Goal: Task Accomplishment & Management: Complete application form

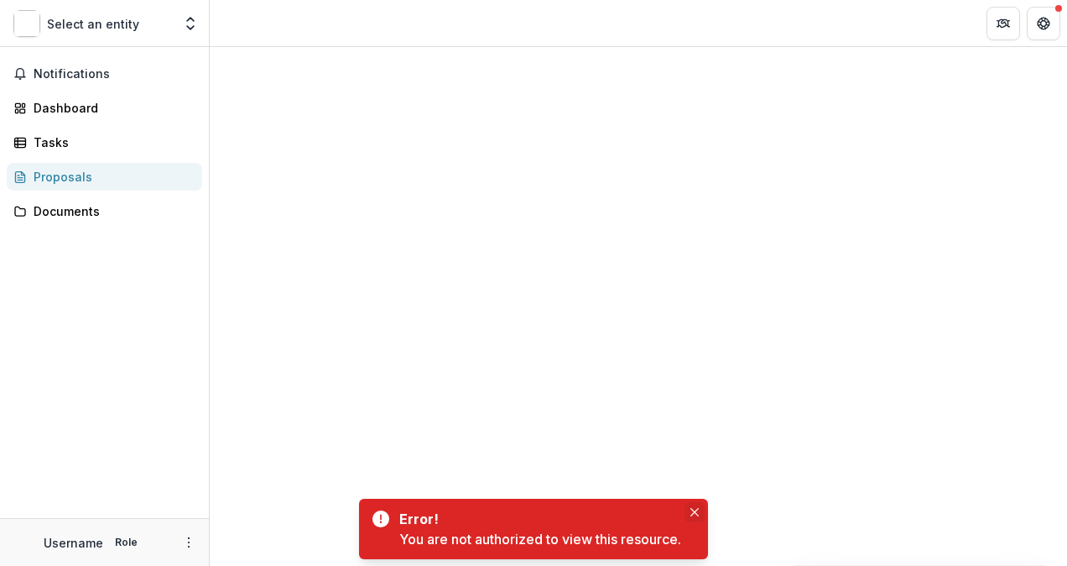
click at [699, 514] on icon "Close" at bounding box center [695, 512] width 8 height 8
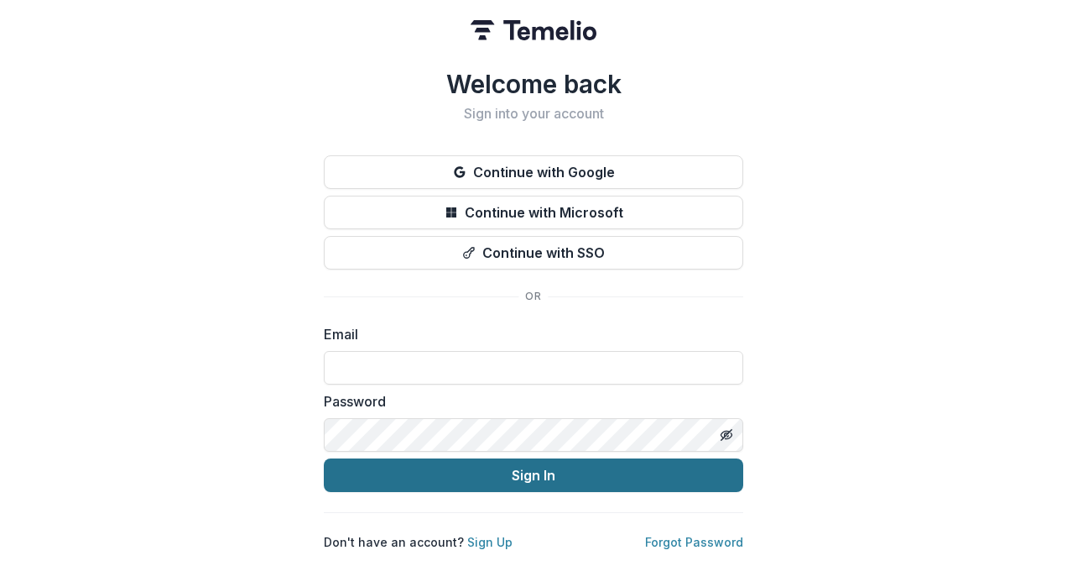
type input "**********"
click at [487, 475] on button "Sign In" at bounding box center [534, 475] width 420 height 34
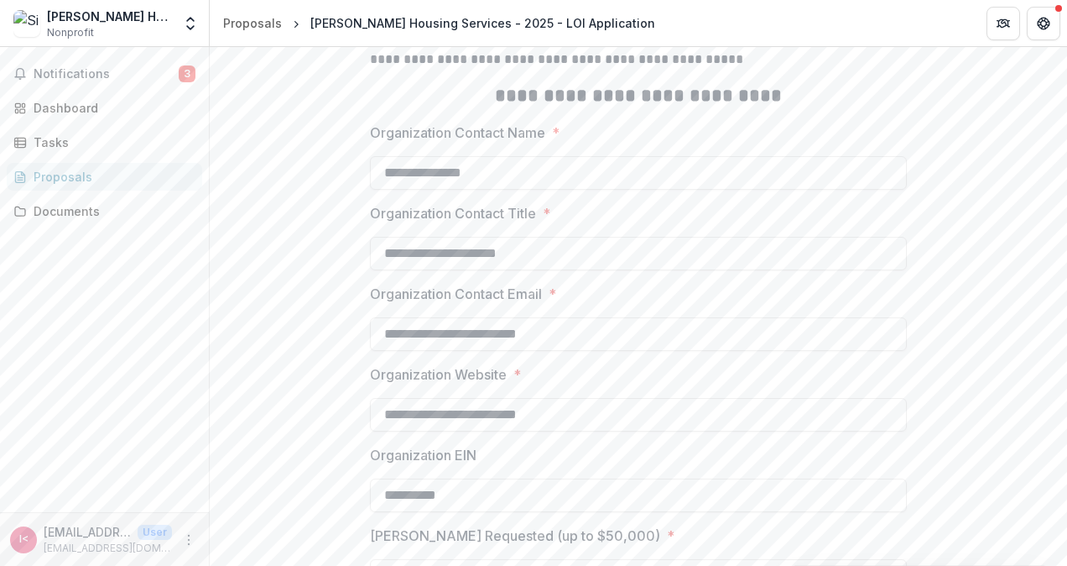
scroll to position [671, 0]
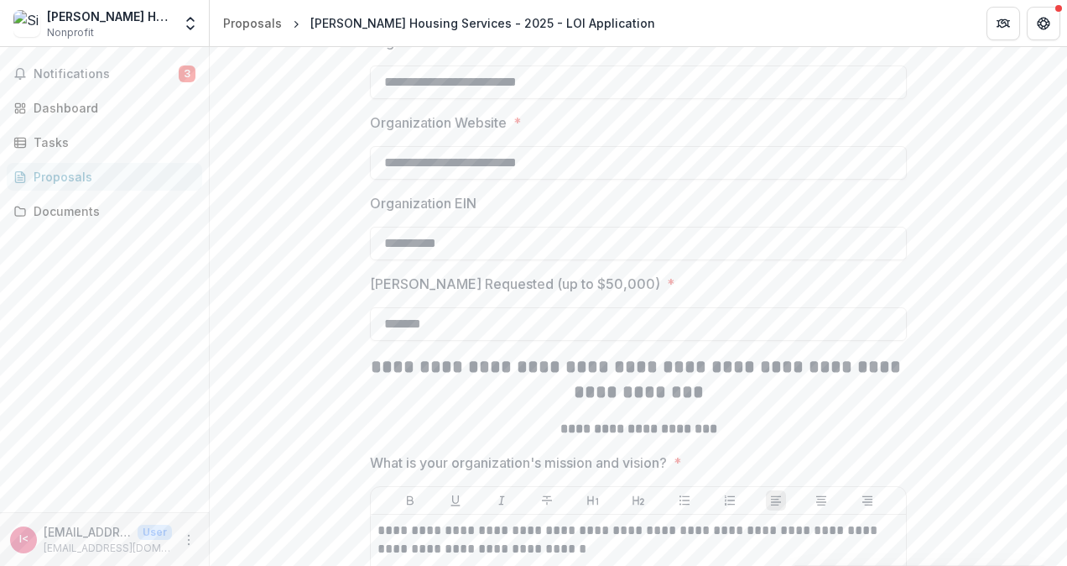
drag, startPoint x: 588, startPoint y: 264, endPoint x: 303, endPoint y: 245, distance: 285.9
click at [400, 341] on input "*******" at bounding box center [638, 324] width 537 height 34
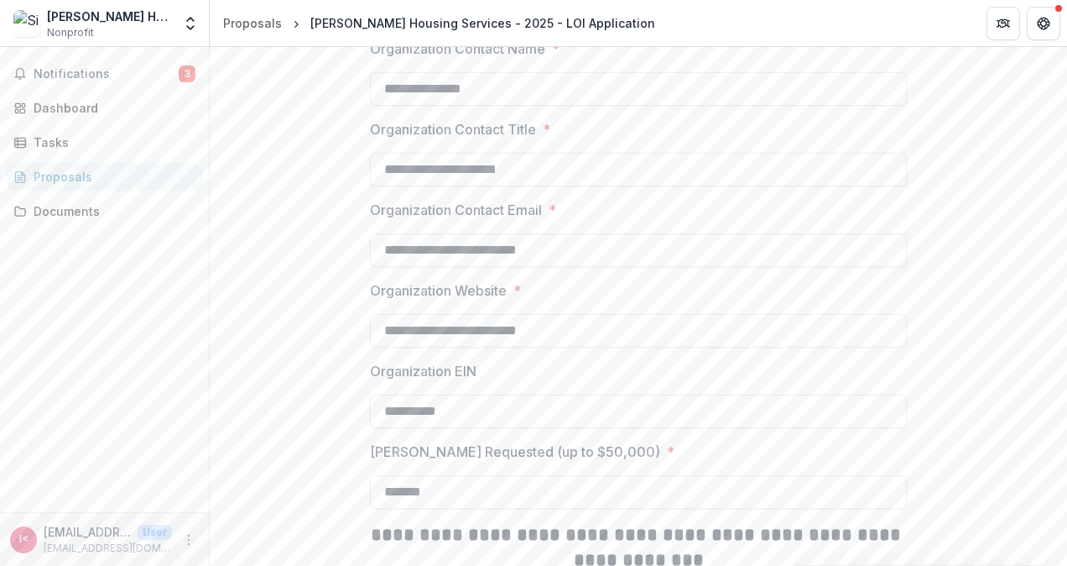
scroll to position [755, 0]
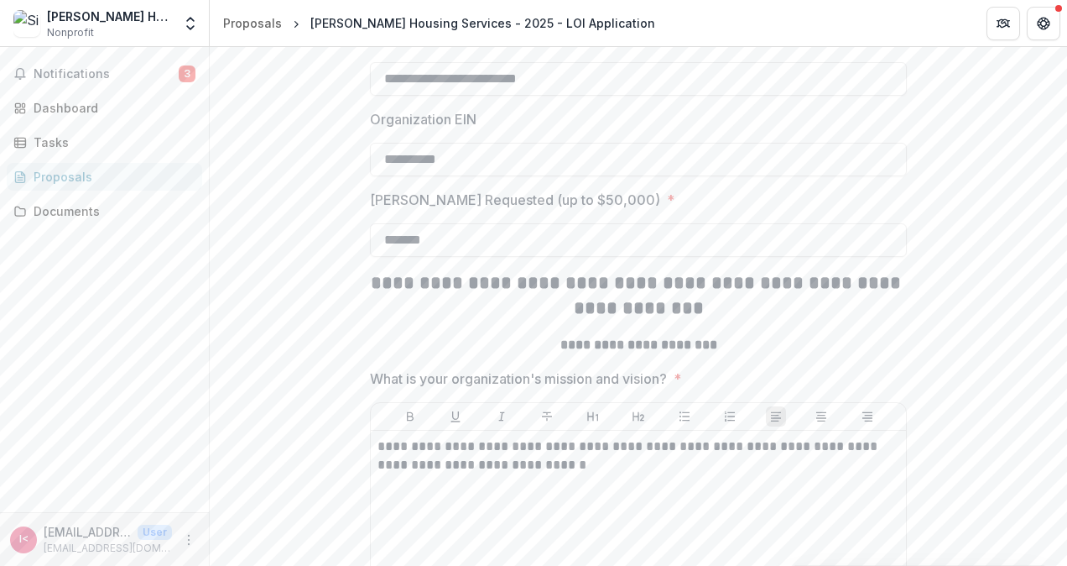
drag, startPoint x: 579, startPoint y: 180, endPoint x: 250, endPoint y: 146, distance: 330.7
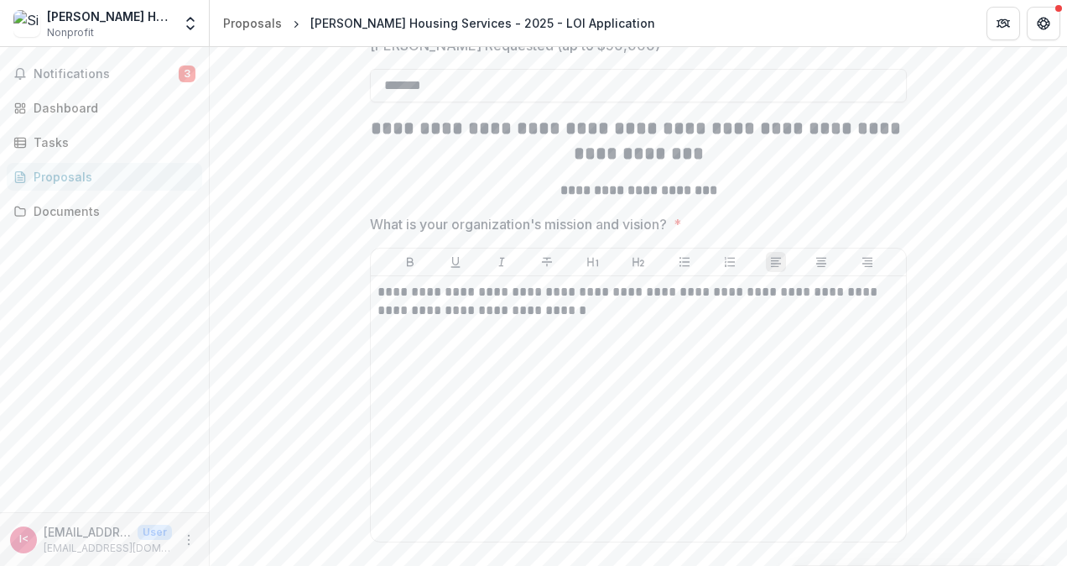
scroll to position [923, 0]
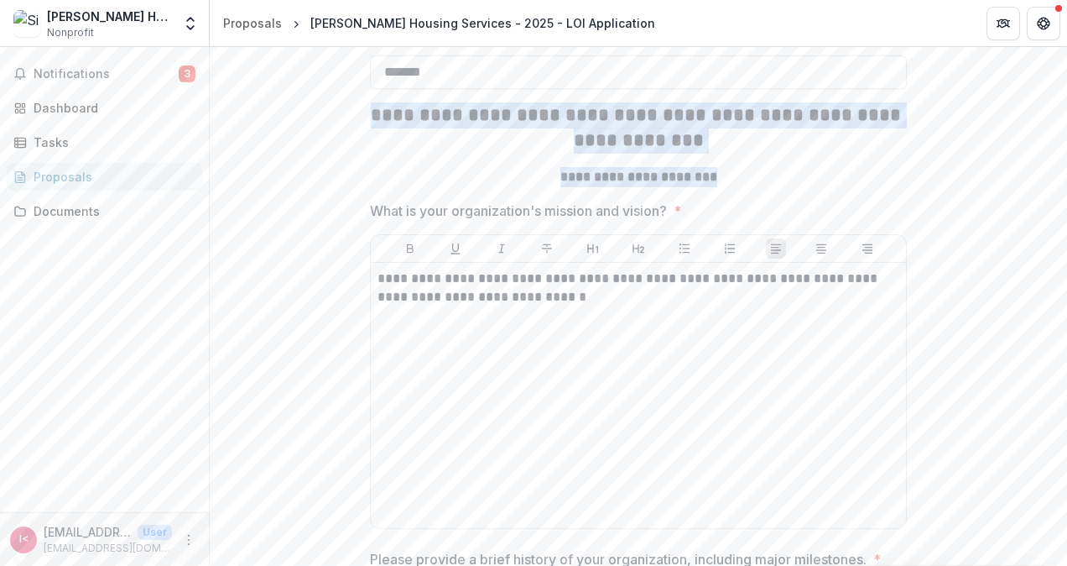
drag, startPoint x: 723, startPoint y: 280, endPoint x: 402, endPoint y: 219, distance: 327.2
copy div "**********"
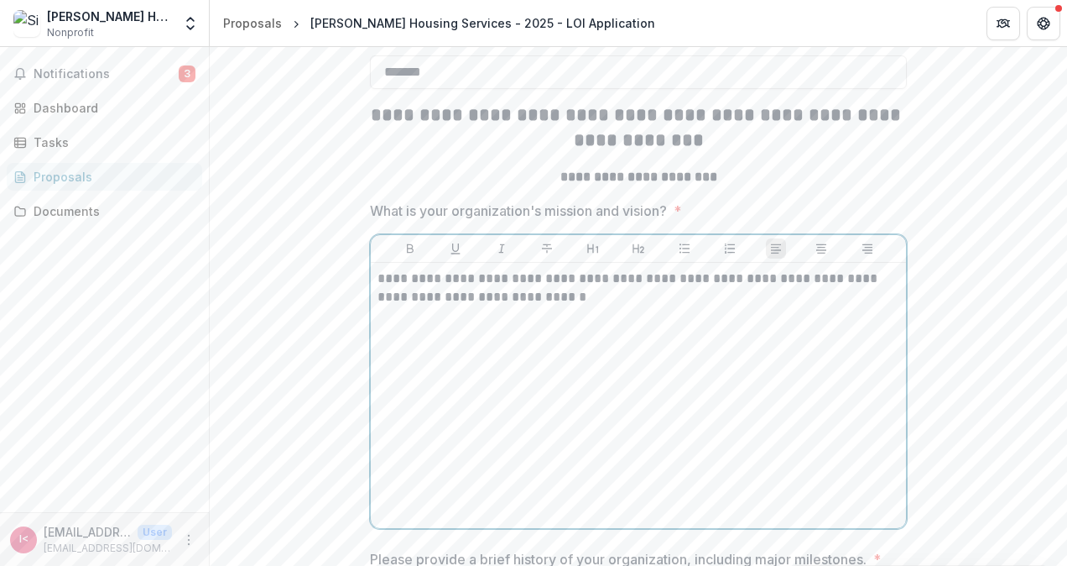
click at [633, 441] on div "**********" at bounding box center [639, 395] width 522 height 252
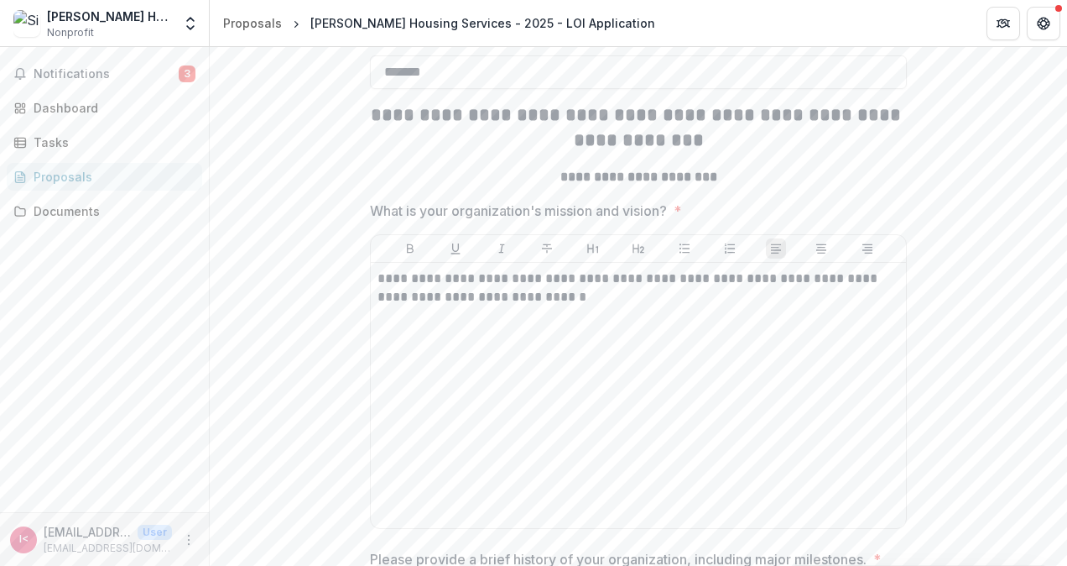
drag, startPoint x: 702, startPoint y: 316, endPoint x: 688, endPoint y: 308, distance: 15.8
click at [702, 221] on span "What is your organization's mission and vision? *" at bounding box center [633, 211] width 527 height 20
drag, startPoint x: 421, startPoint y: 303, endPoint x: 321, endPoint y: 305, distance: 100.7
copy span "What is your organization's mission and vision? *"
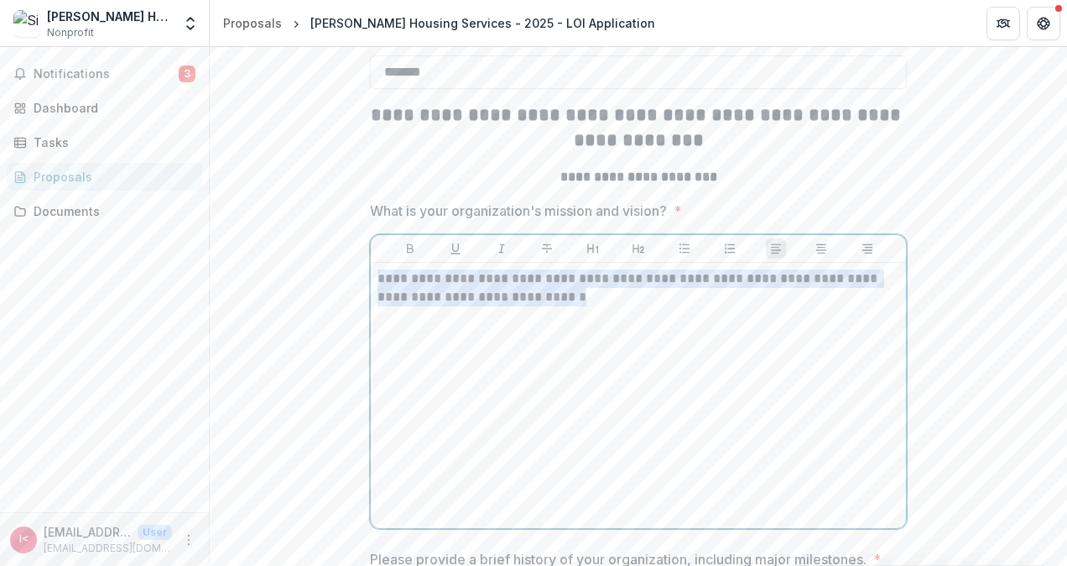
drag, startPoint x: 611, startPoint y: 401, endPoint x: 368, endPoint y: 368, distance: 245.7
click at [371, 368] on div "**********" at bounding box center [638, 395] width 535 height 265
copy p "**********"
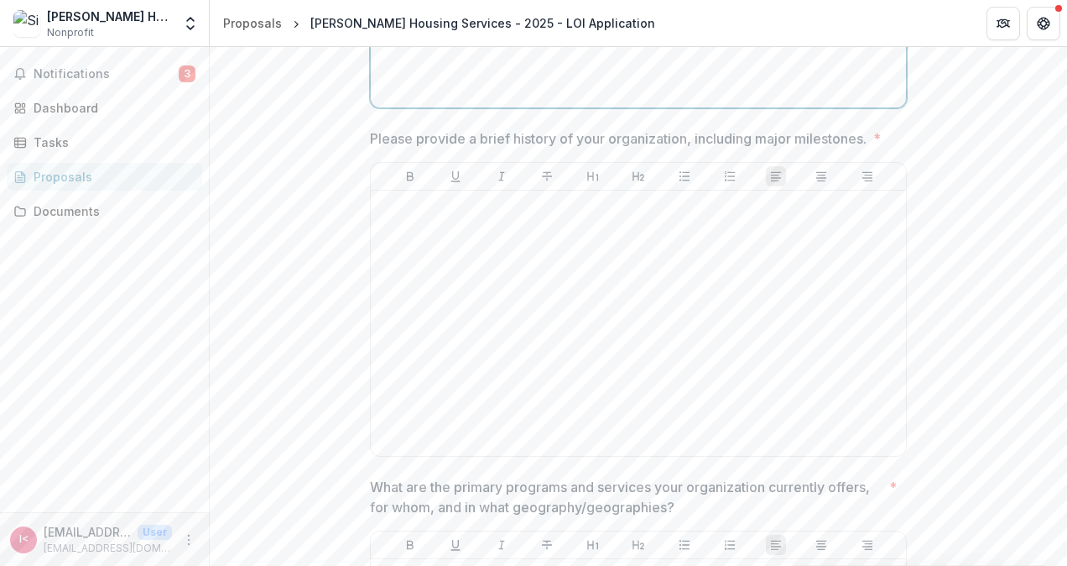
scroll to position [1343, 0]
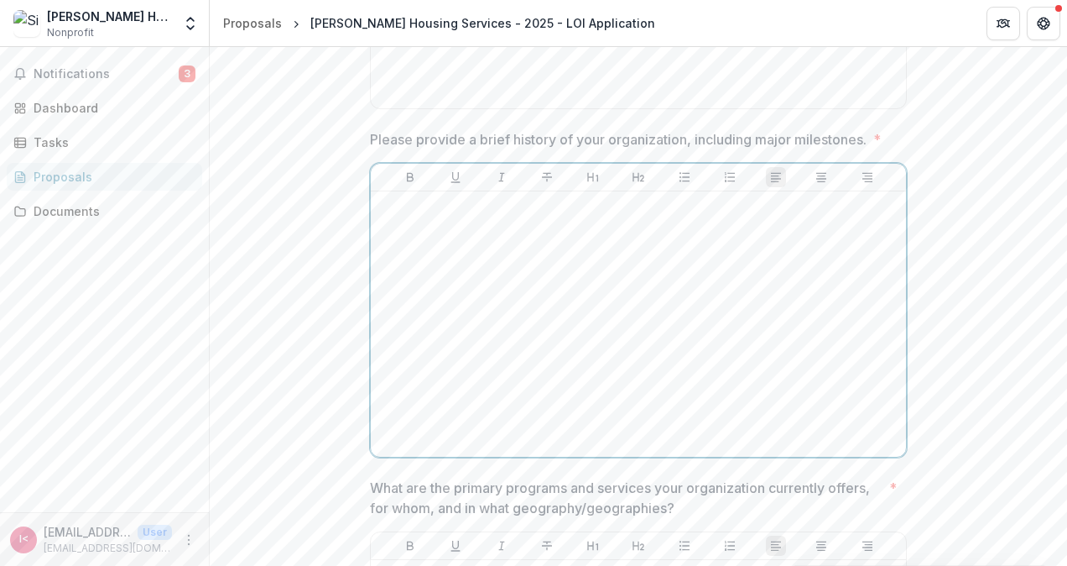
click at [545, 326] on div at bounding box center [639, 324] width 522 height 252
paste div
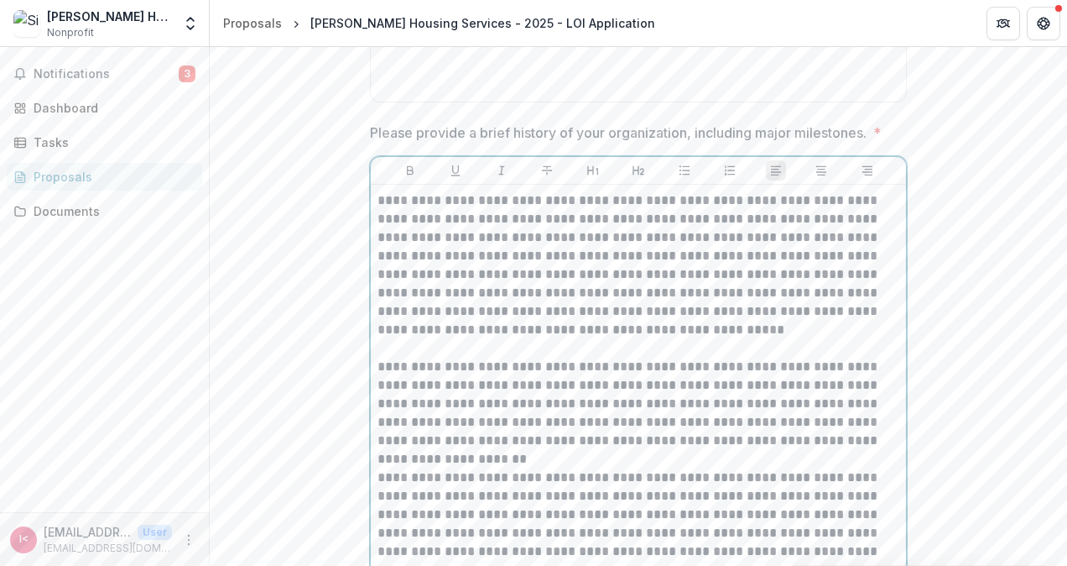
scroll to position [1350, 0]
click at [871, 142] on span "Please provide a brief history of your organization, including major milestones…" at bounding box center [633, 132] width 527 height 20
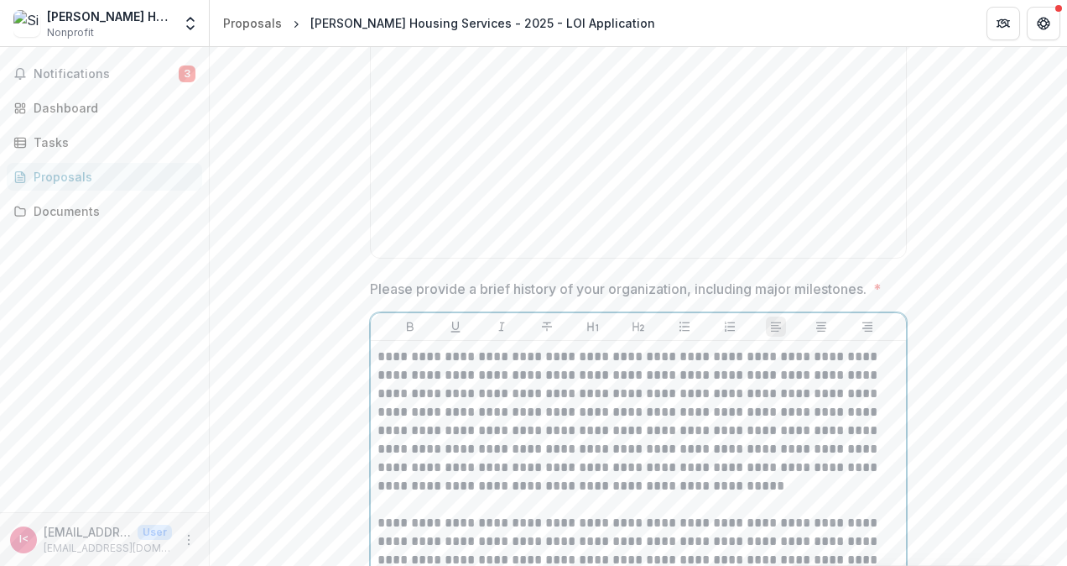
scroll to position [1156, 0]
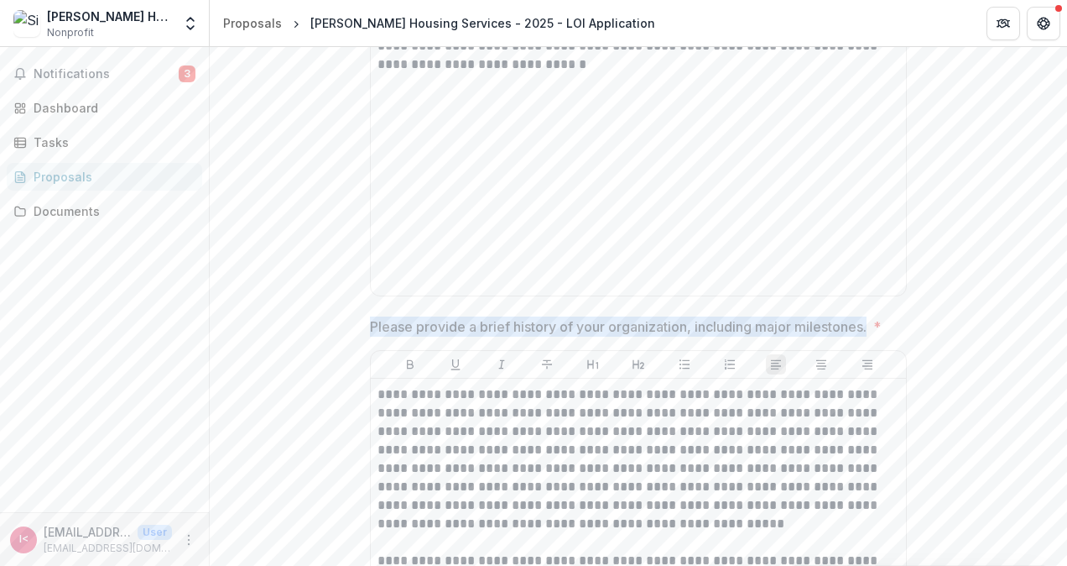
drag, startPoint x: 871, startPoint y: 423, endPoint x: 346, endPoint y: 424, distance: 525.3
copy p "Please provide a brief history of your organization, including major milestones."
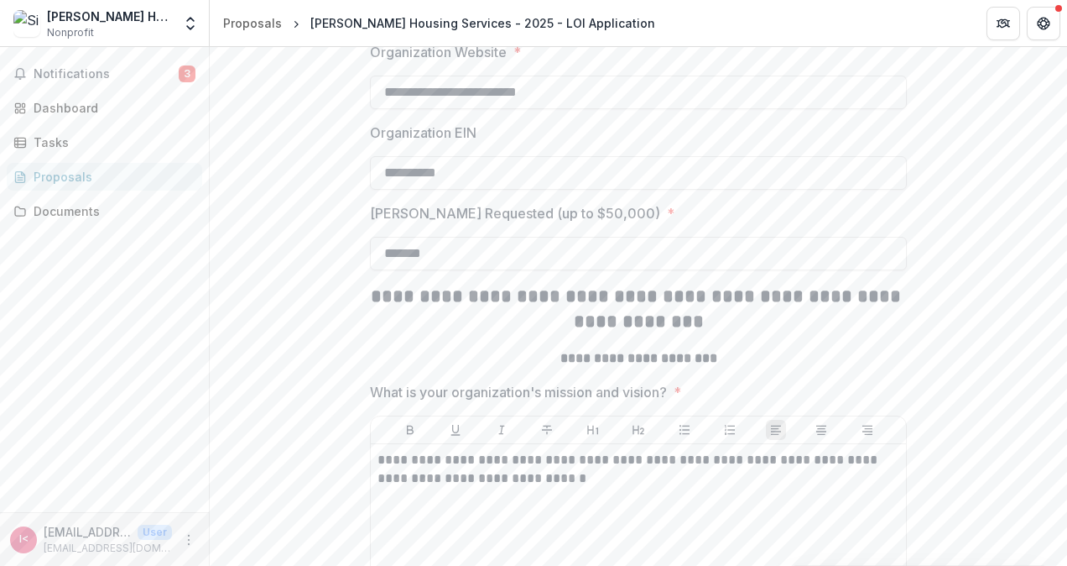
scroll to position [737, 0]
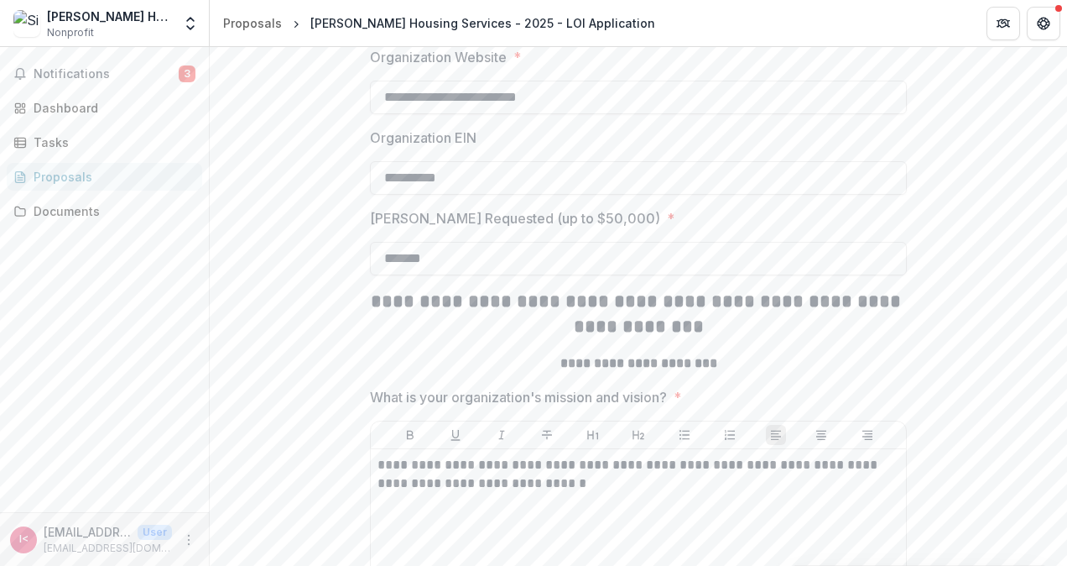
drag, startPoint x: 555, startPoint y: 410, endPoint x: 251, endPoint y: 382, distance: 305.0
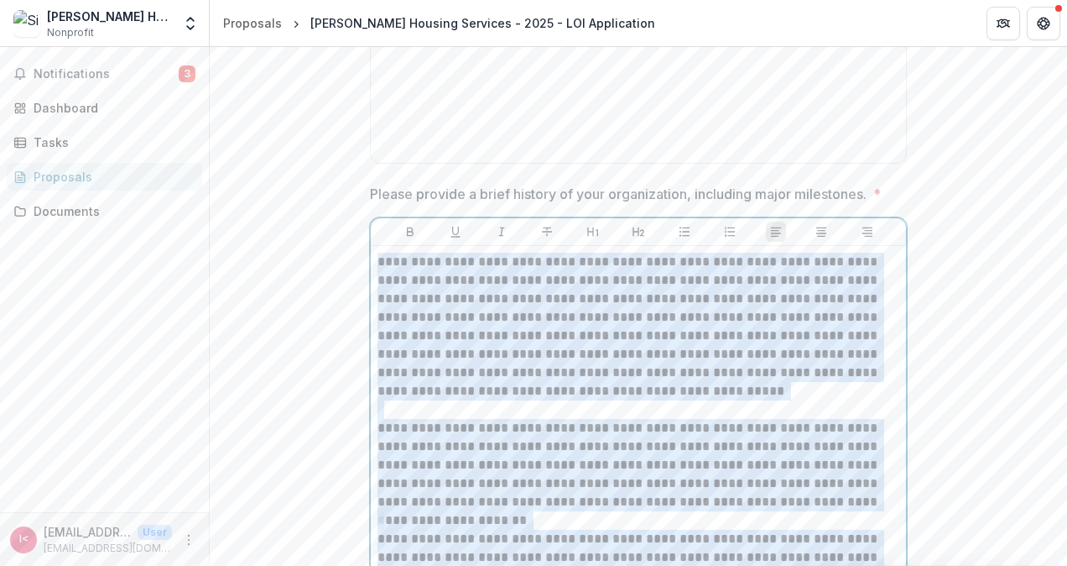
scroll to position [1324, 0]
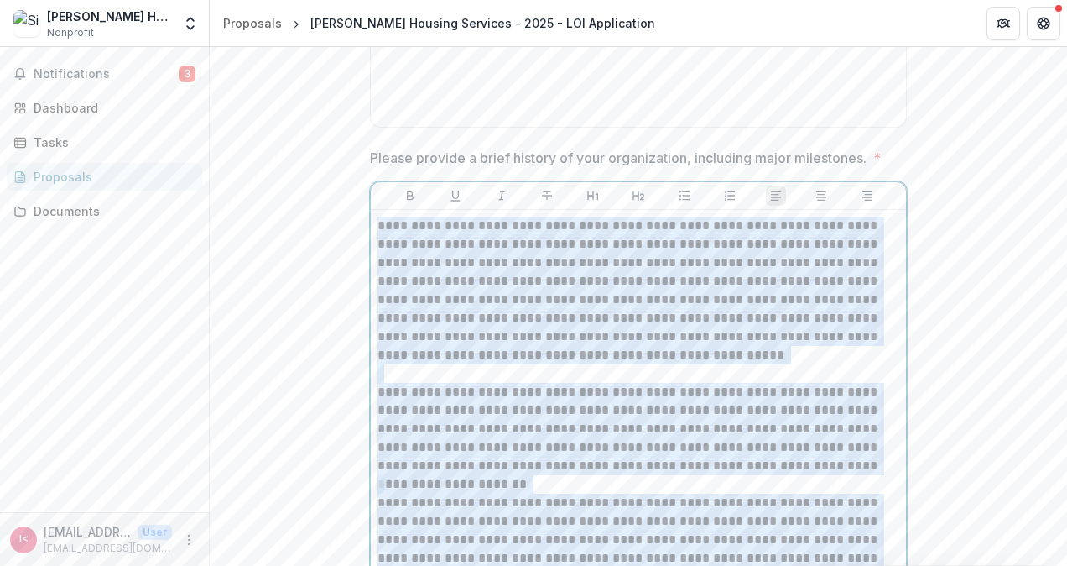
copy div "**********"
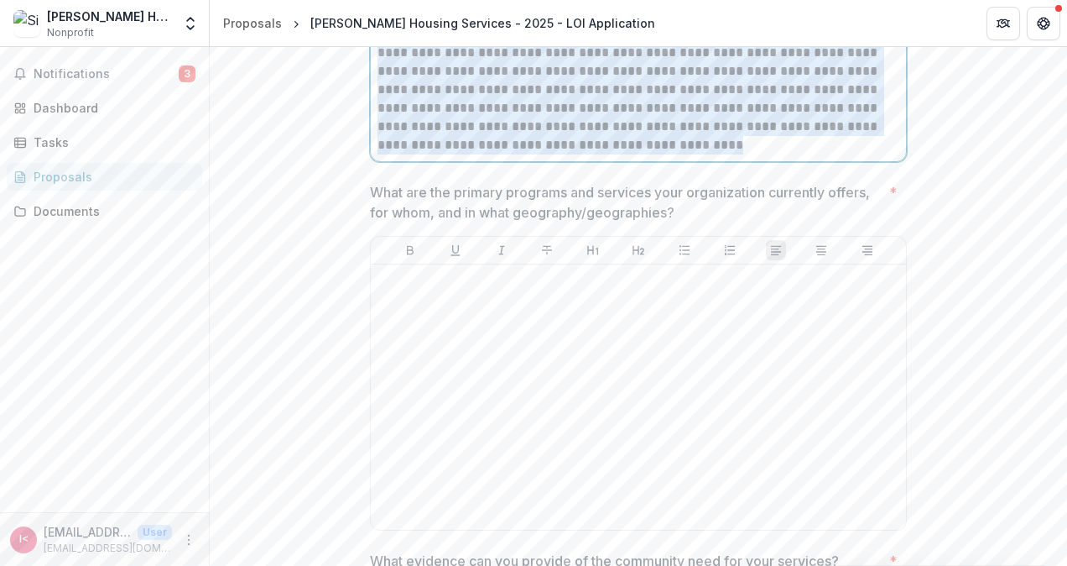
scroll to position [2163, 0]
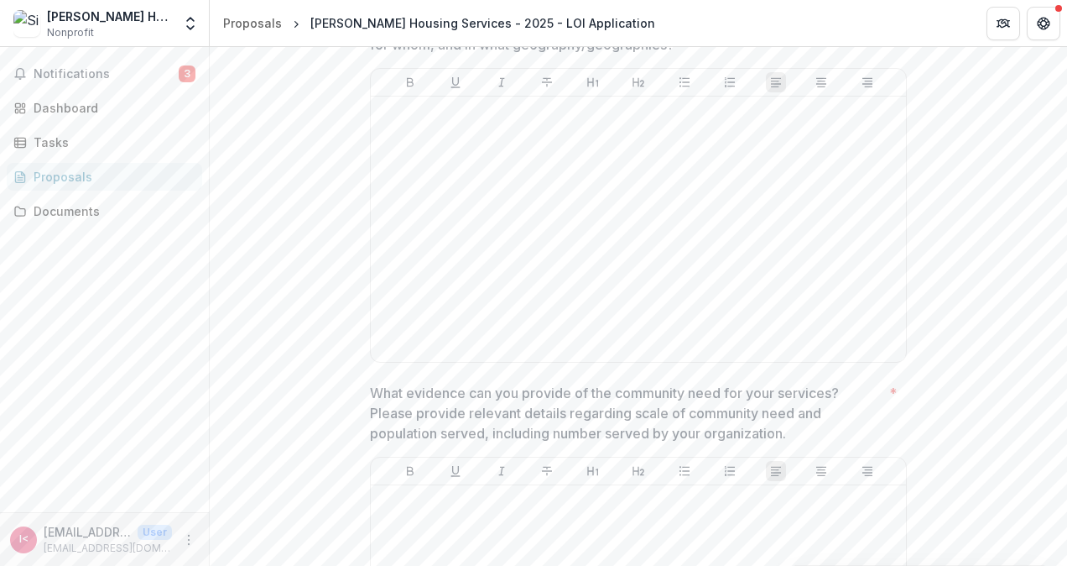
click at [686, 55] on p "What are the primary programs and services your organization currently offers, …" at bounding box center [626, 34] width 513 height 40
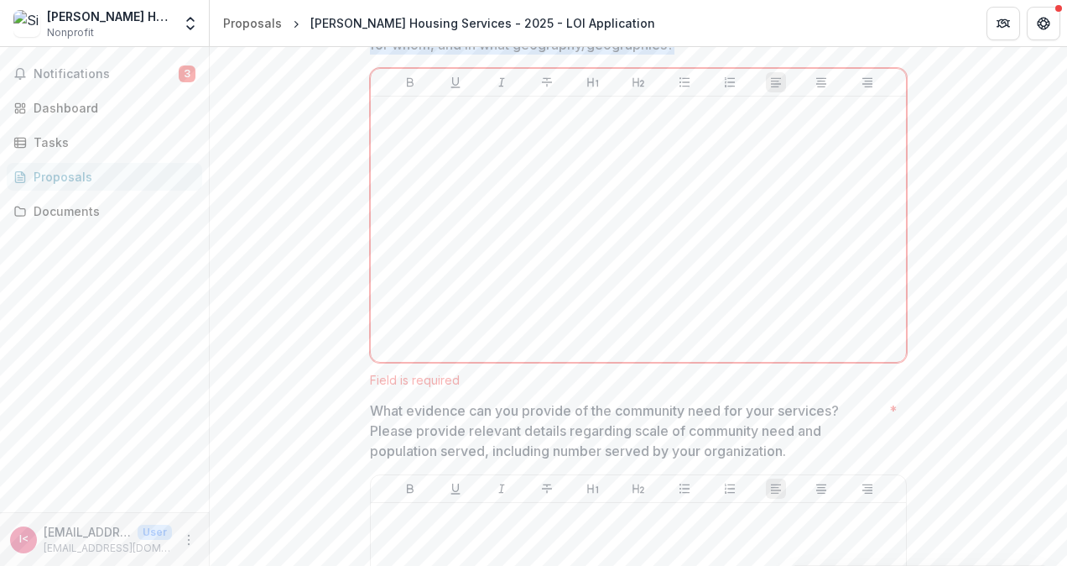
drag, startPoint x: 686, startPoint y: 141, endPoint x: 309, endPoint y: 128, distance: 377.9
copy p "What are the primary programs and services your organization currently offers, …"
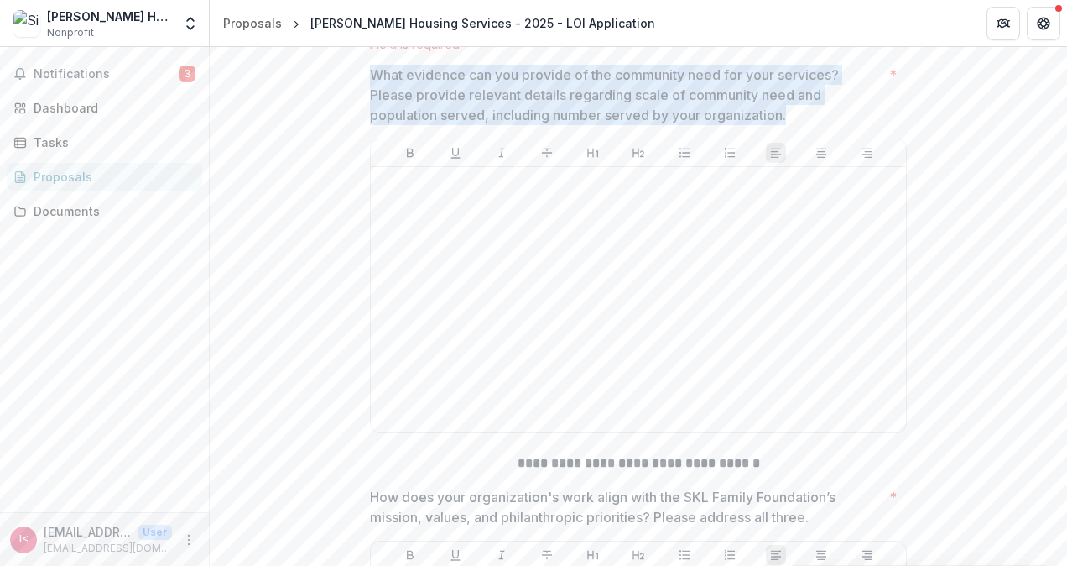
drag, startPoint x: 795, startPoint y: 210, endPoint x: 361, endPoint y: 173, distance: 435.4
copy p "What evidence can you provide of the community need for your services? Please p…"
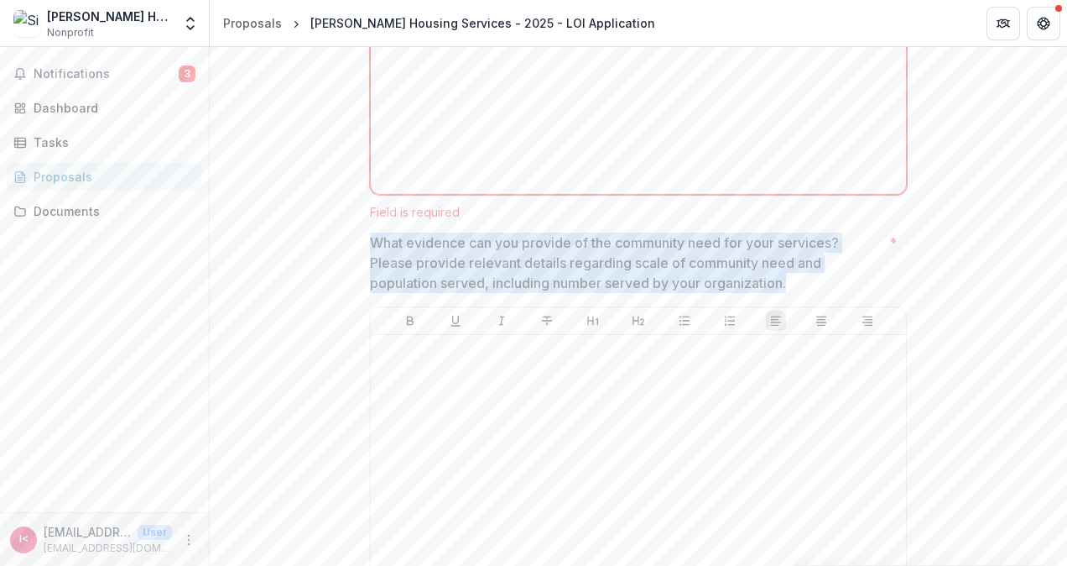
scroll to position [1996, 0]
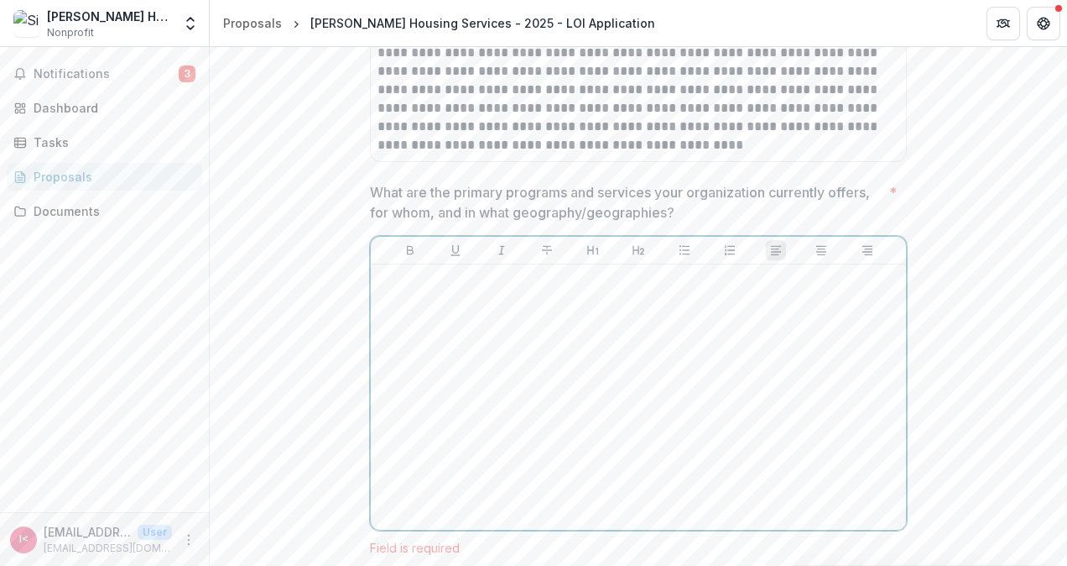
click at [545, 401] on div at bounding box center [639, 397] width 522 height 252
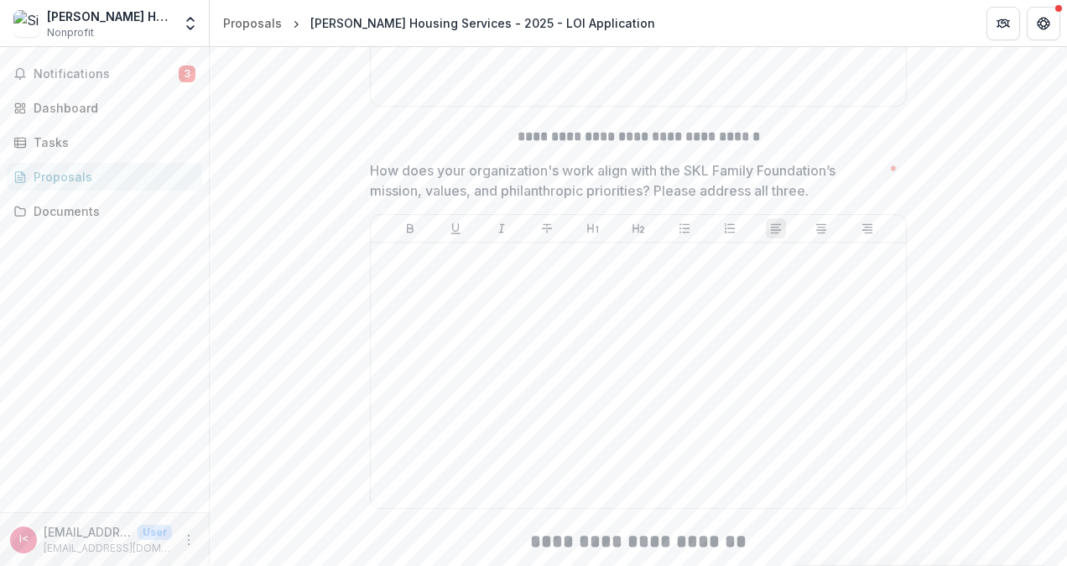
scroll to position [2835, 0]
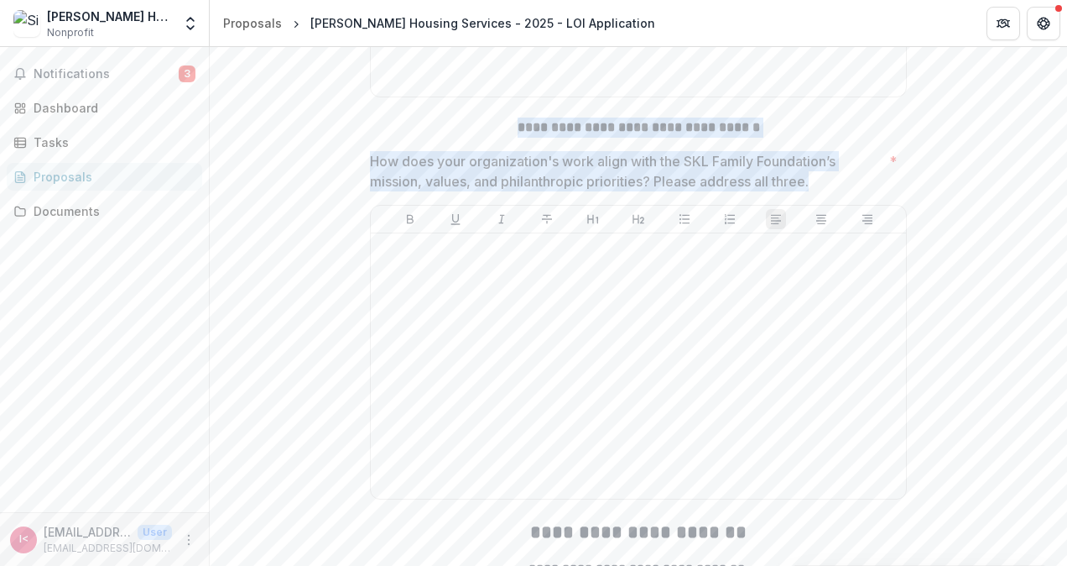
drag, startPoint x: 829, startPoint y: 271, endPoint x: 505, endPoint y: 211, distance: 329.4
copy div "**********"
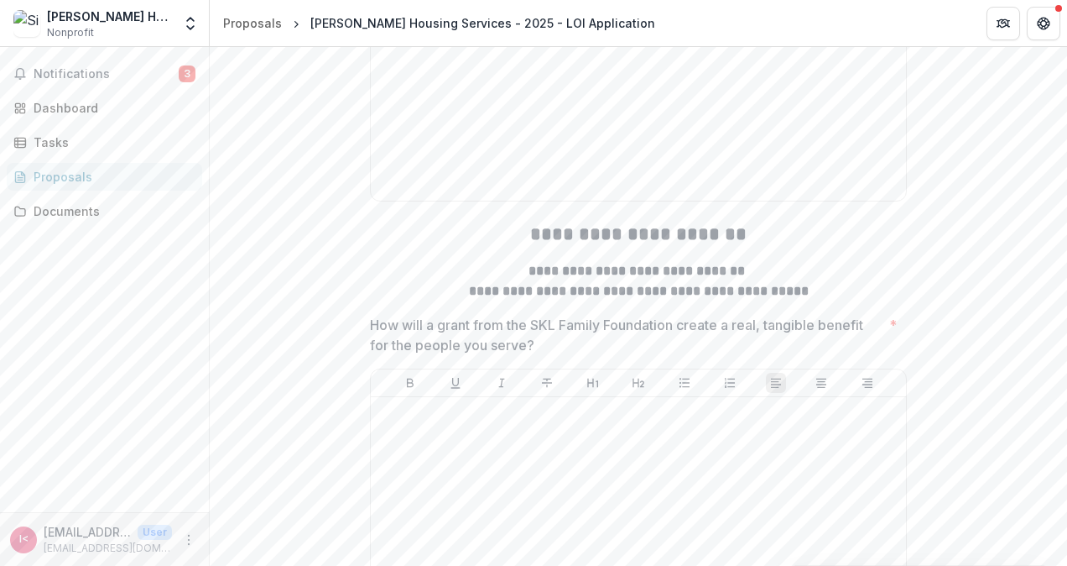
scroll to position [3170, 0]
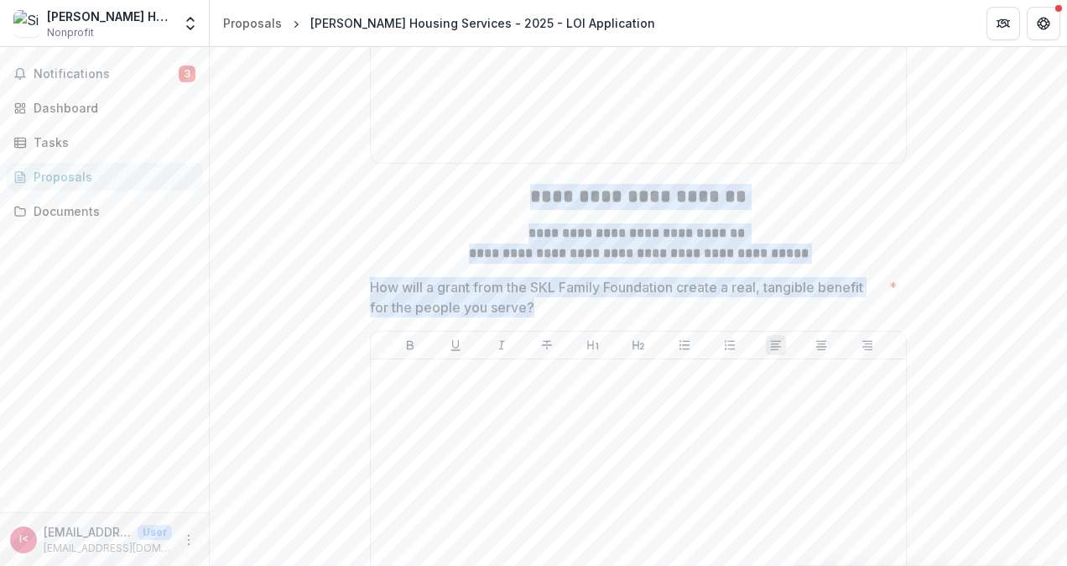
drag, startPoint x: 558, startPoint y: 398, endPoint x: 510, endPoint y: 301, distance: 107.7
copy div "**********"
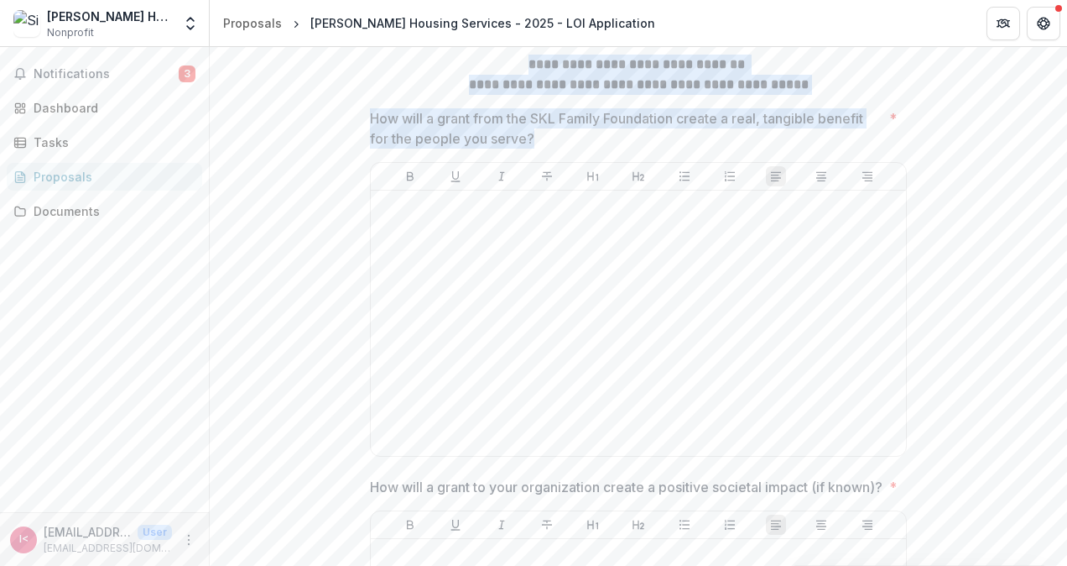
scroll to position [3338, 0]
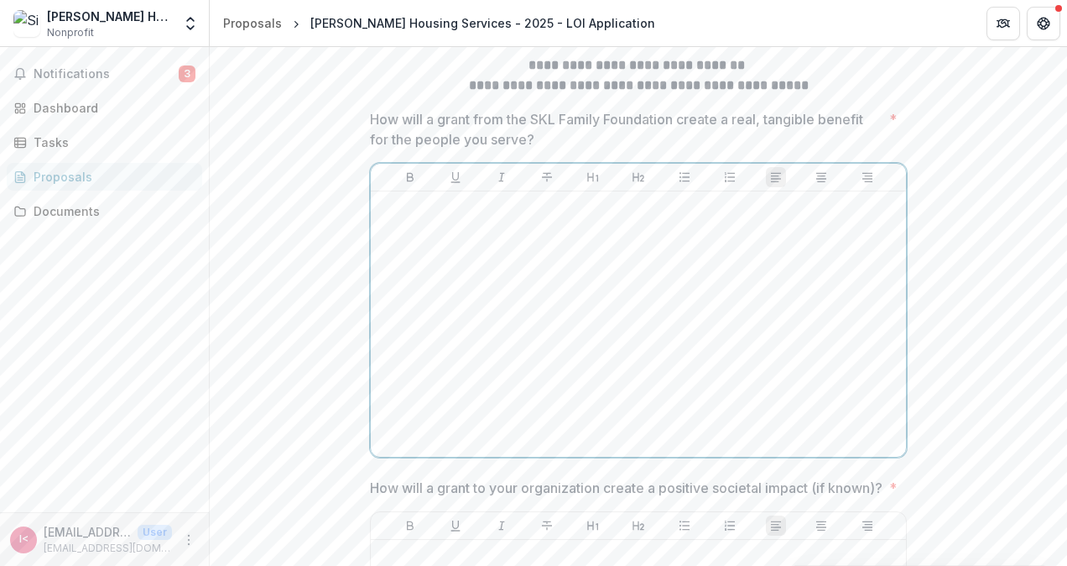
click at [460, 217] on p at bounding box center [639, 207] width 522 height 18
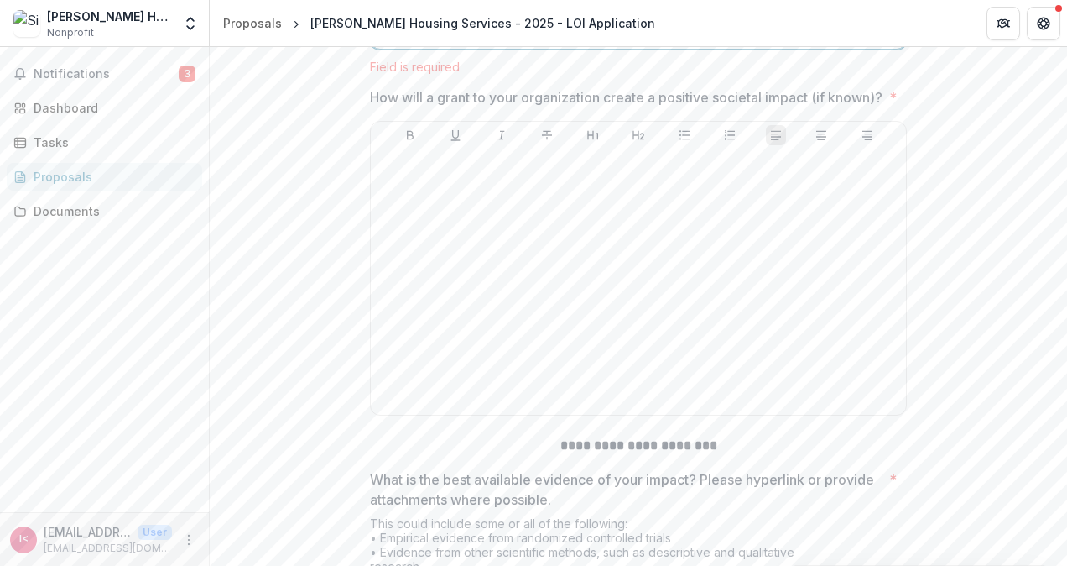
scroll to position [3842, 0]
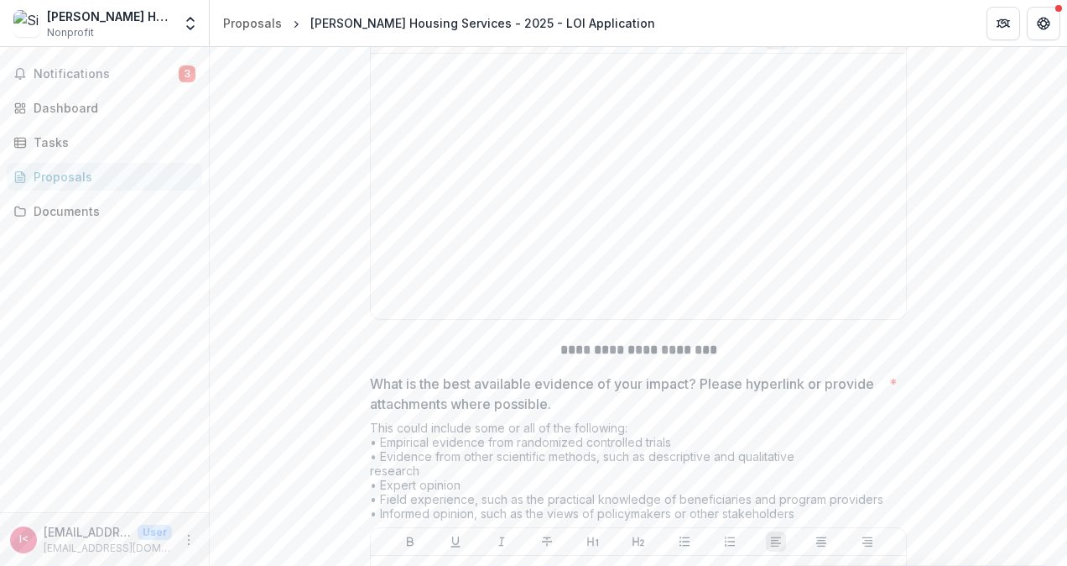
drag, startPoint x: 438, startPoint y: 114, endPoint x: 365, endPoint y: 97, distance: 74.9
copy p "How will a grant to your organization create a positive societal impact (if kno…"
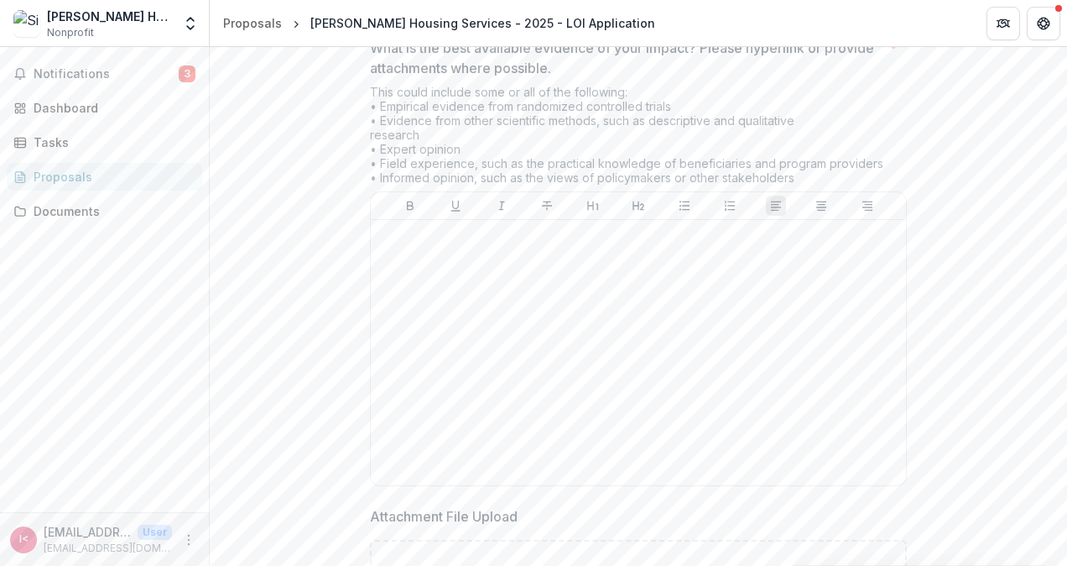
scroll to position [4094, 0]
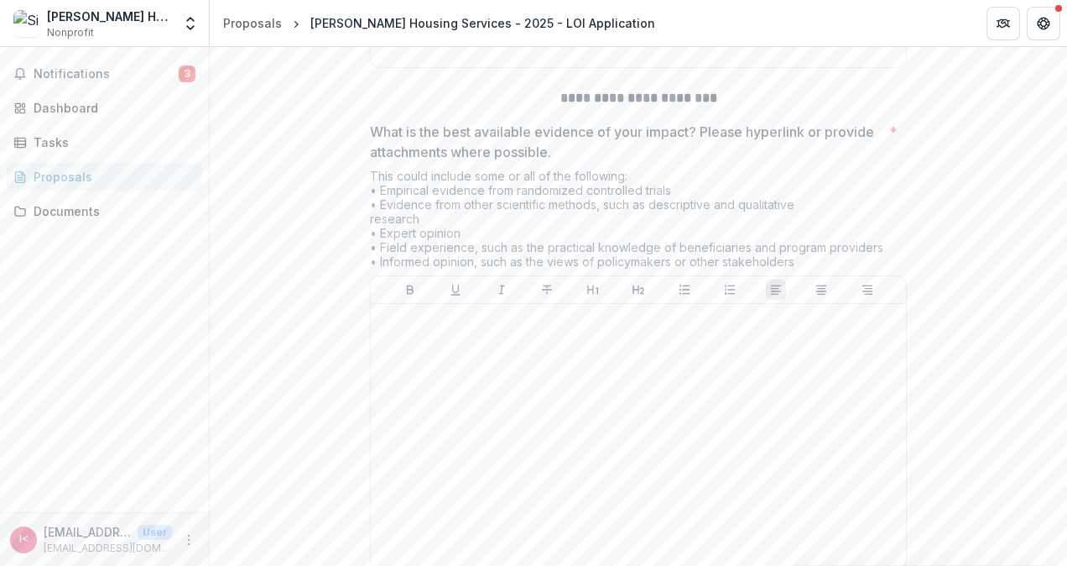
click at [530, 275] on div "This could include some or all of the following: • Empirical evidence from rand…" at bounding box center [638, 222] width 537 height 107
drag, startPoint x: 561, startPoint y: 264, endPoint x: 545, endPoint y: 258, distance: 15.9
click at [545, 162] on p "What is the best available evidence of your impact? Please hyperlink or provide…" at bounding box center [626, 142] width 513 height 40
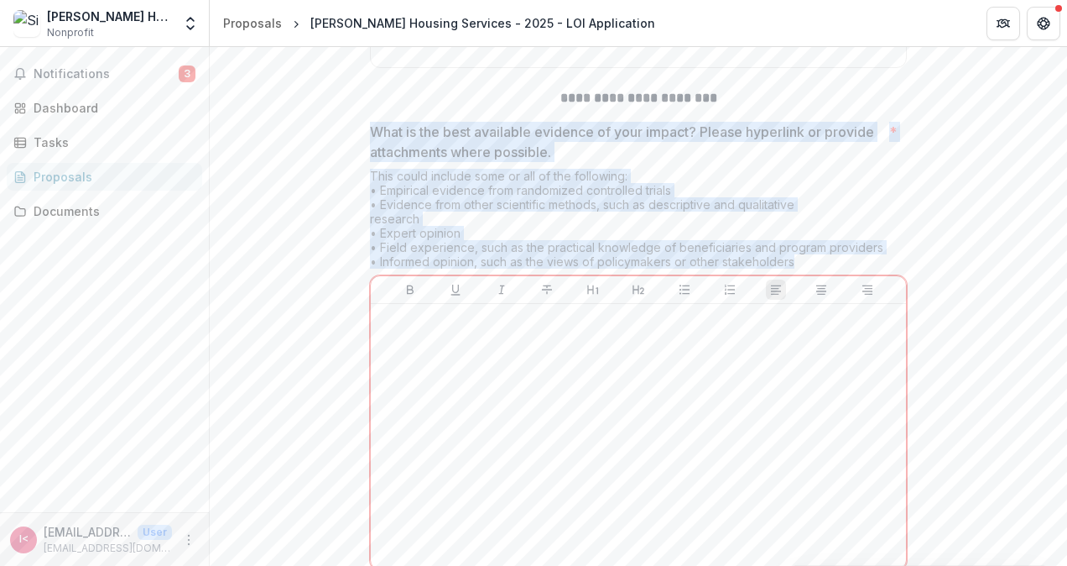
drag, startPoint x: 801, startPoint y: 368, endPoint x: 356, endPoint y: 238, distance: 463.4
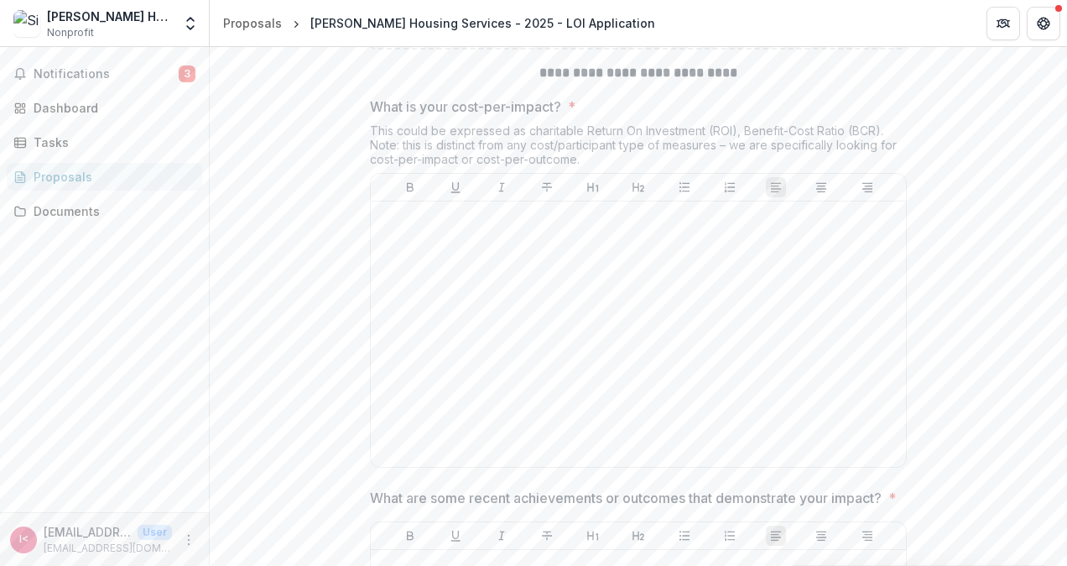
scroll to position [4765, 0]
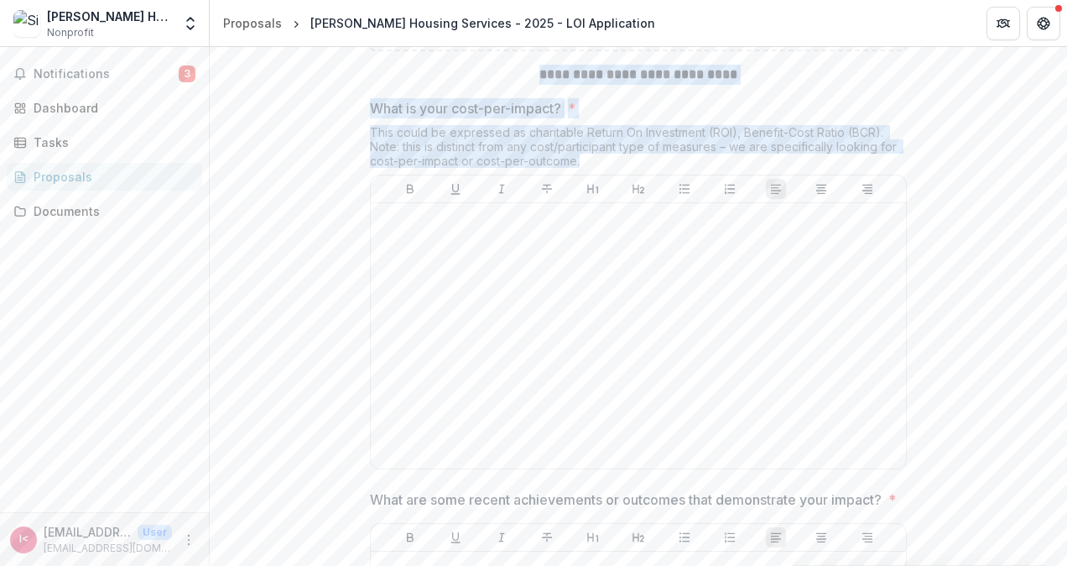
drag, startPoint x: 589, startPoint y: 265, endPoint x: 527, endPoint y: 180, distance: 105.7
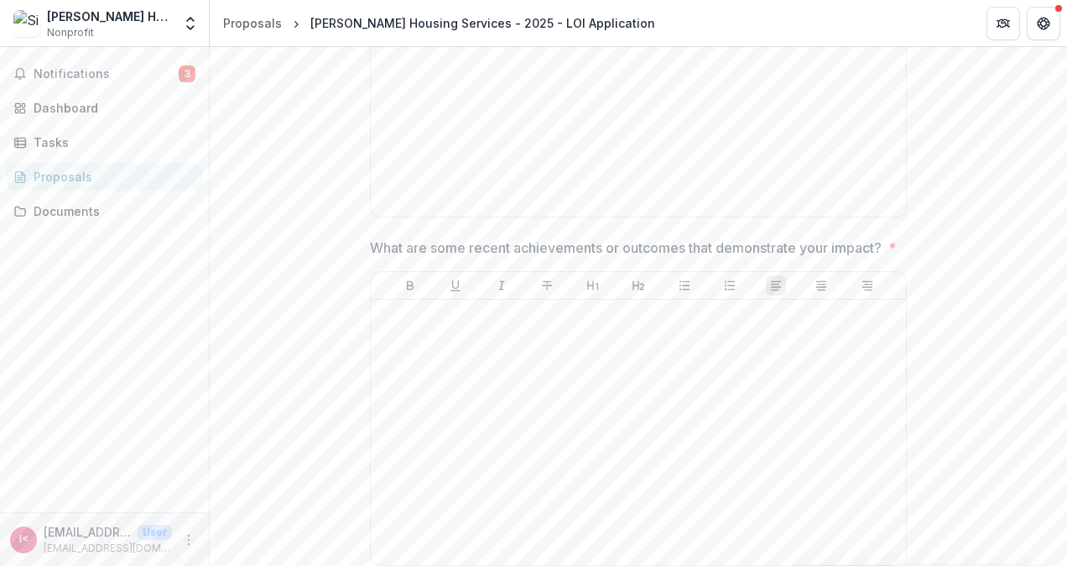
click at [457, 258] on p "What are some recent achievements or outcomes that demonstrate your impact?" at bounding box center [626, 247] width 512 height 20
drag, startPoint x: 436, startPoint y: 376, endPoint x: 366, endPoint y: 348, distance: 75.0
click at [370, 258] on p "What are some recent achievements or outcomes that demonstrate your impact?" at bounding box center [626, 247] width 512 height 20
click at [451, 258] on p "What are some recent achievements or outcomes that demonstrate your impact?" at bounding box center [626, 247] width 512 height 20
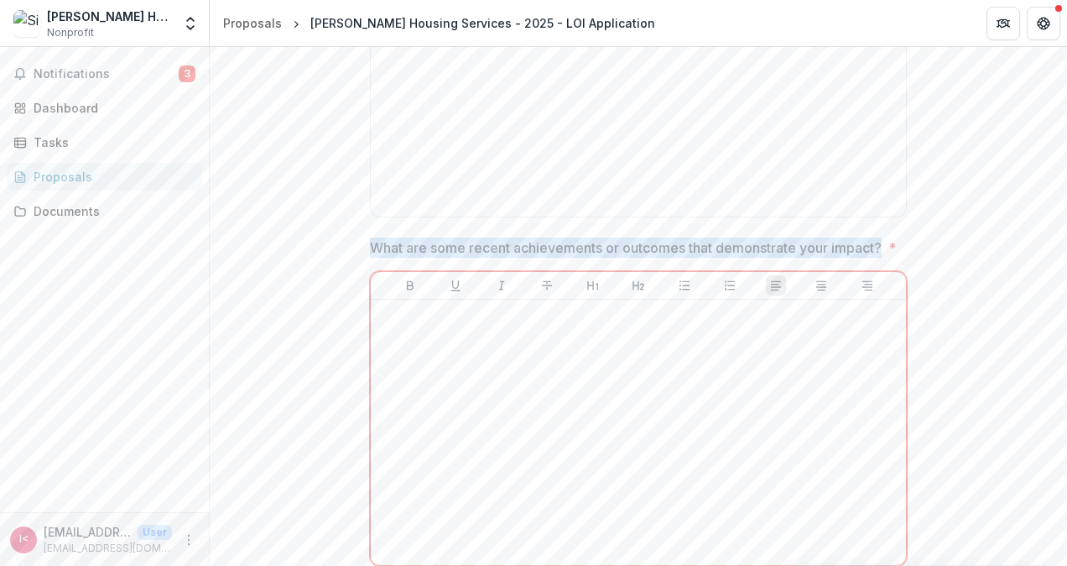
click at [371, 258] on p "What are some recent achievements or outcomes that demonstrate your impact?" at bounding box center [626, 247] width 512 height 20
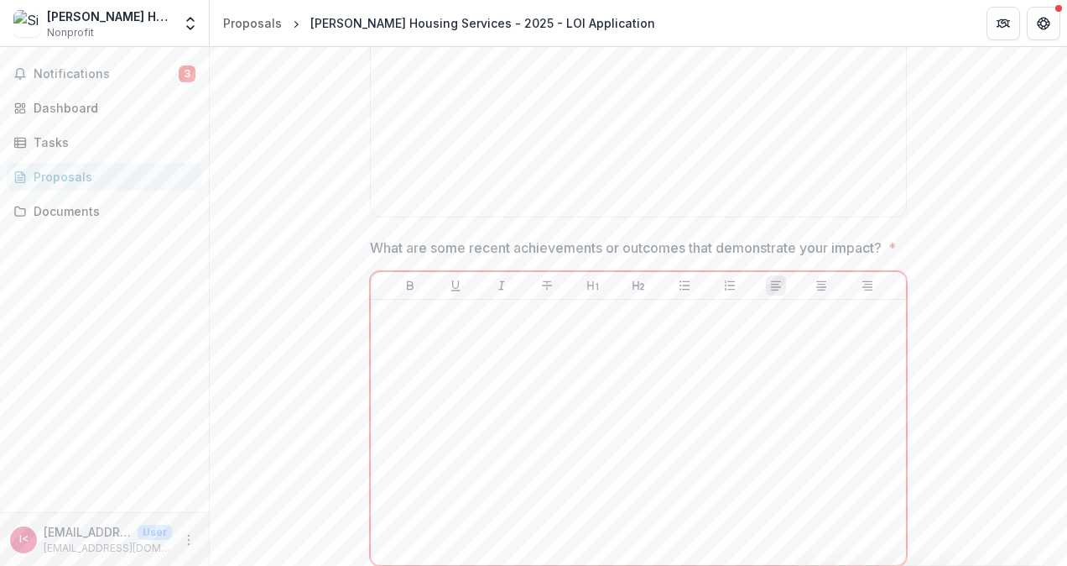
drag, startPoint x: 425, startPoint y: 378, endPoint x: 369, endPoint y: 354, distance: 60.5
click at [376, 258] on p "What are some recent achievements or outcomes that demonstrate your impact?" at bounding box center [626, 247] width 512 height 20
drag, startPoint x: 369, startPoint y: 354, endPoint x: 416, endPoint y: 375, distance: 51.5
click at [416, 258] on p "What are some recent achievements or outcomes that demonstrate your impact?" at bounding box center [626, 247] width 512 height 20
drag, startPoint x: 416, startPoint y: 376, endPoint x: 356, endPoint y: 353, distance: 64.5
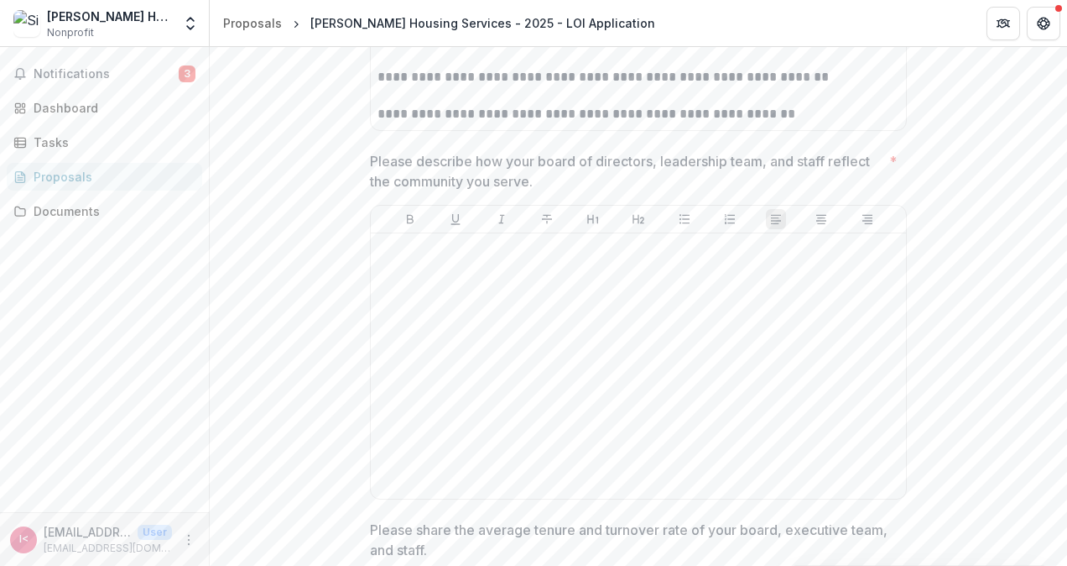
scroll to position [8082, 0]
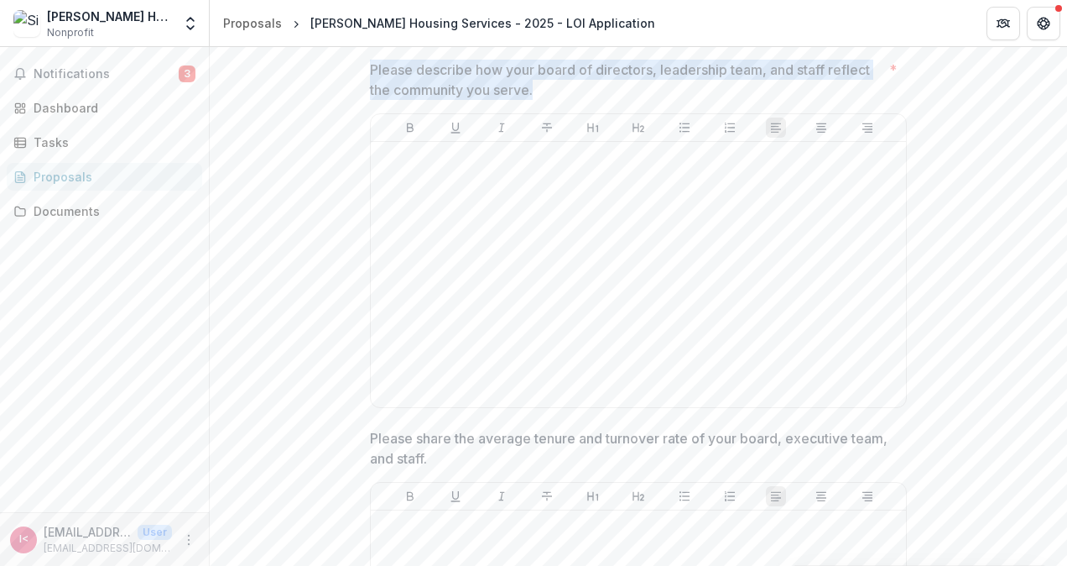
drag, startPoint x: 542, startPoint y: 217, endPoint x: 349, endPoint y: 179, distance: 196.7
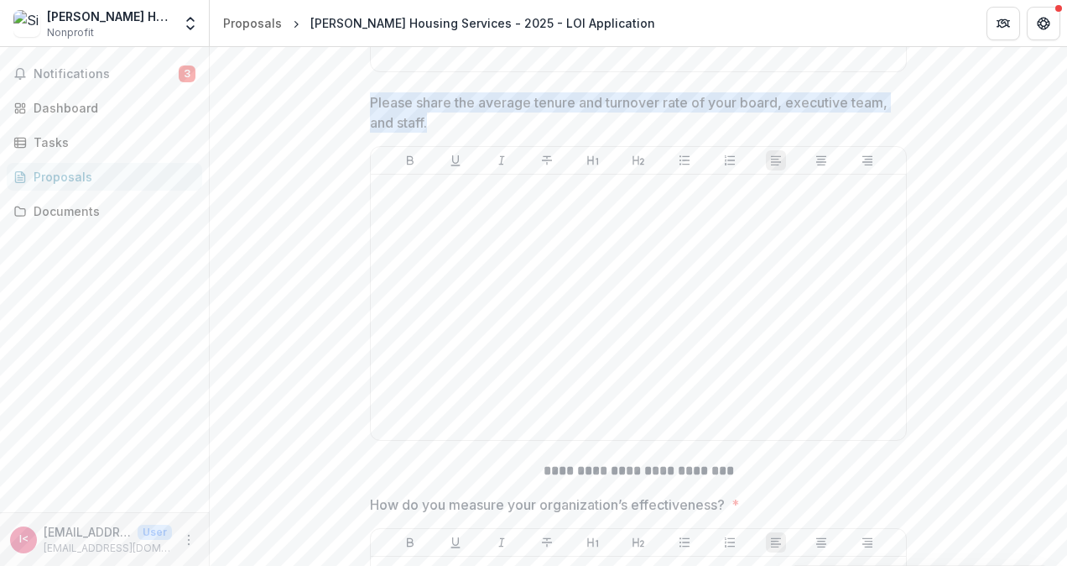
drag, startPoint x: 441, startPoint y: 252, endPoint x: 366, endPoint y: 228, distance: 79.1
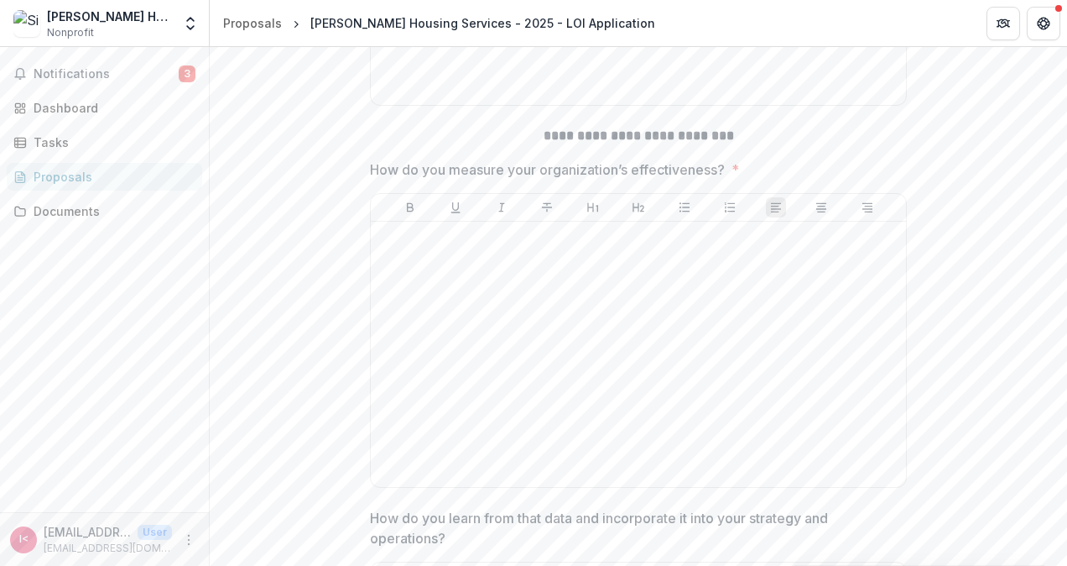
scroll to position [8753, 0]
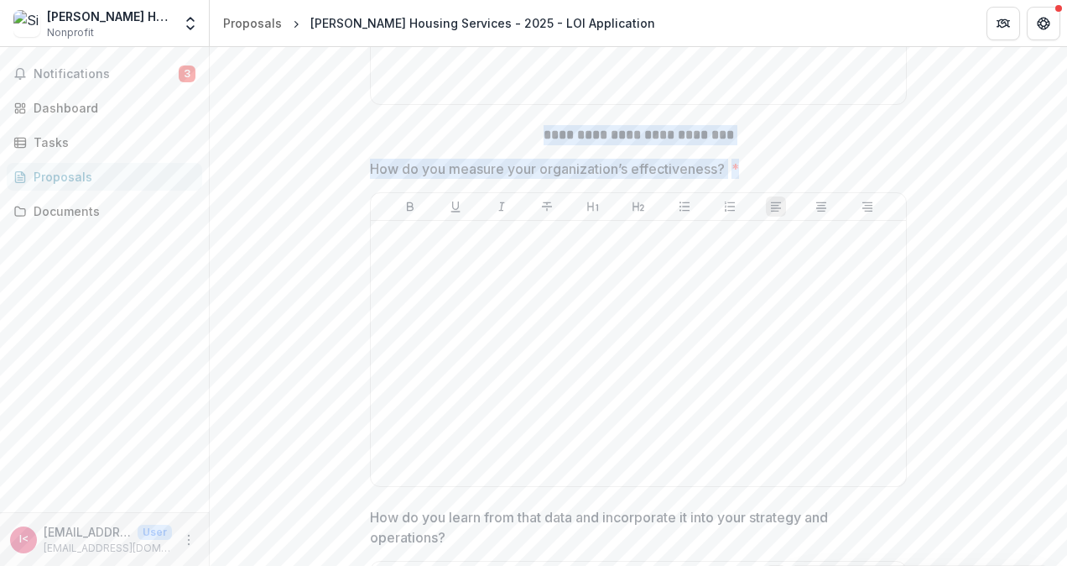
drag, startPoint x: 769, startPoint y: 296, endPoint x: 520, endPoint y: 252, distance: 252.3
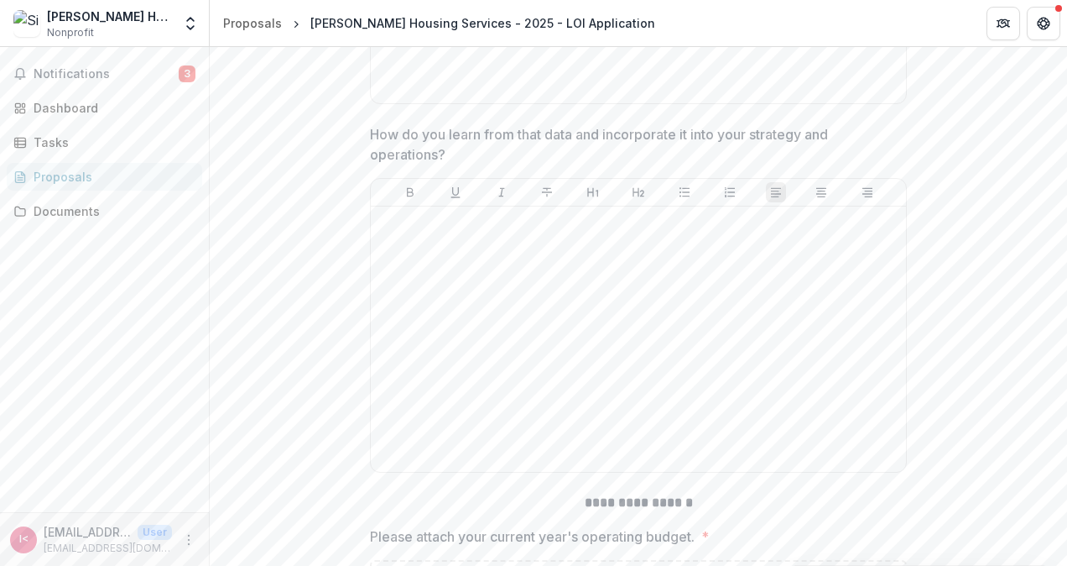
scroll to position [9173, 0]
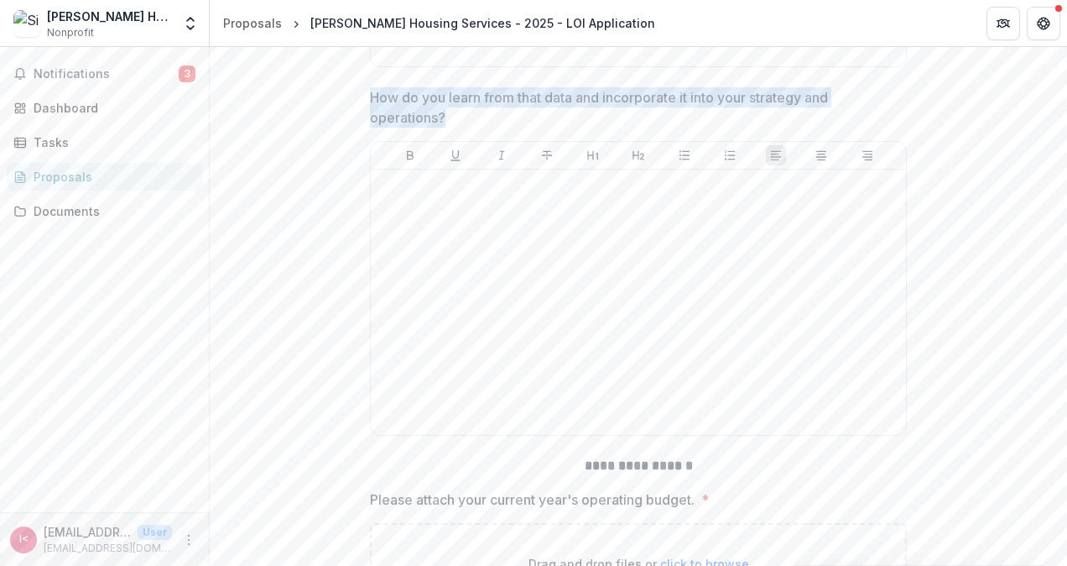
drag, startPoint x: 494, startPoint y: 241, endPoint x: 354, endPoint y: 219, distance: 141.8
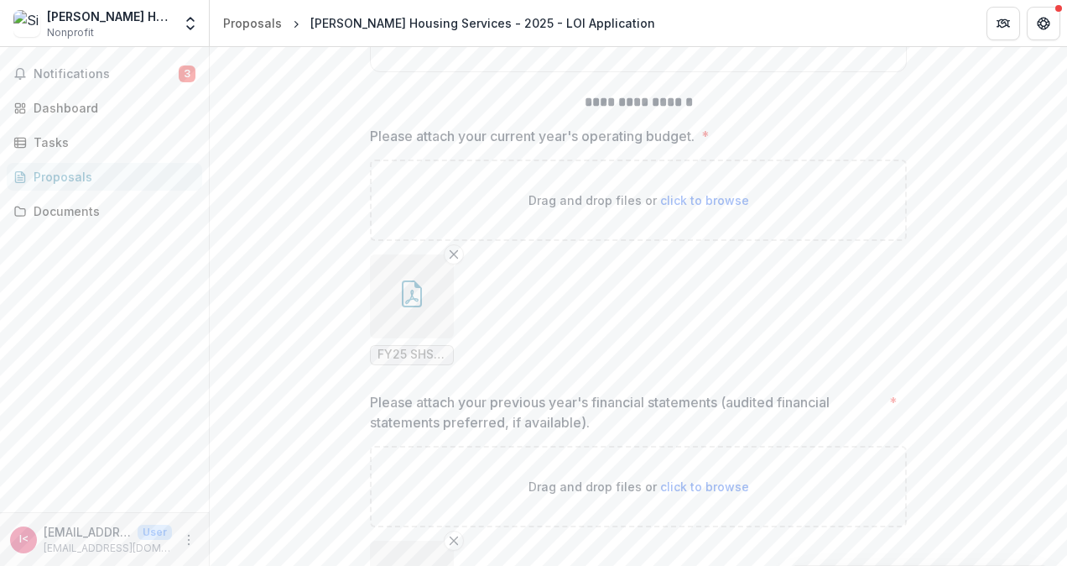
scroll to position [9593, 0]
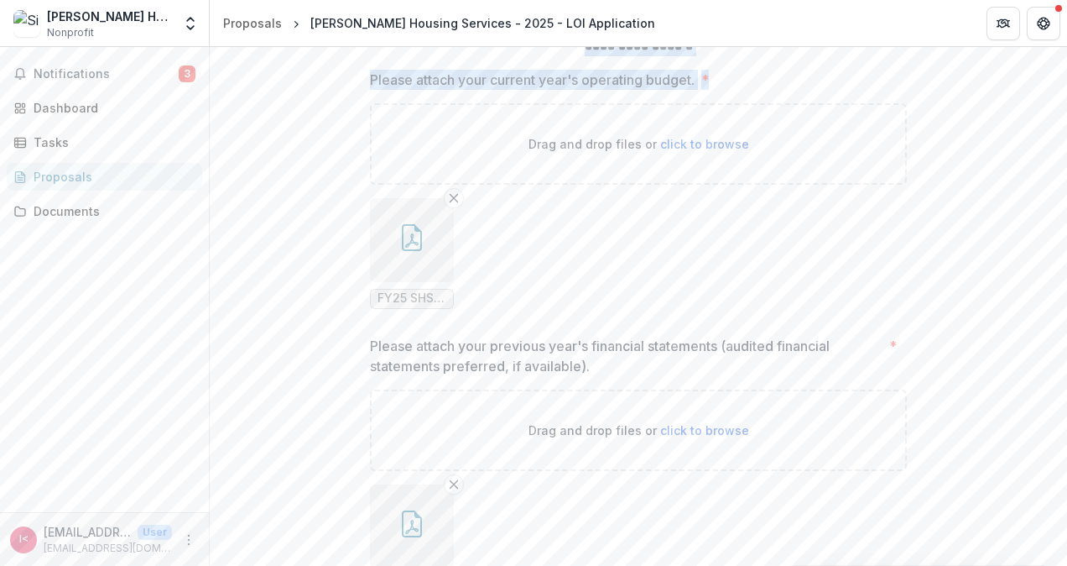
drag, startPoint x: 740, startPoint y: 206, endPoint x: 509, endPoint y: 159, distance: 236.3
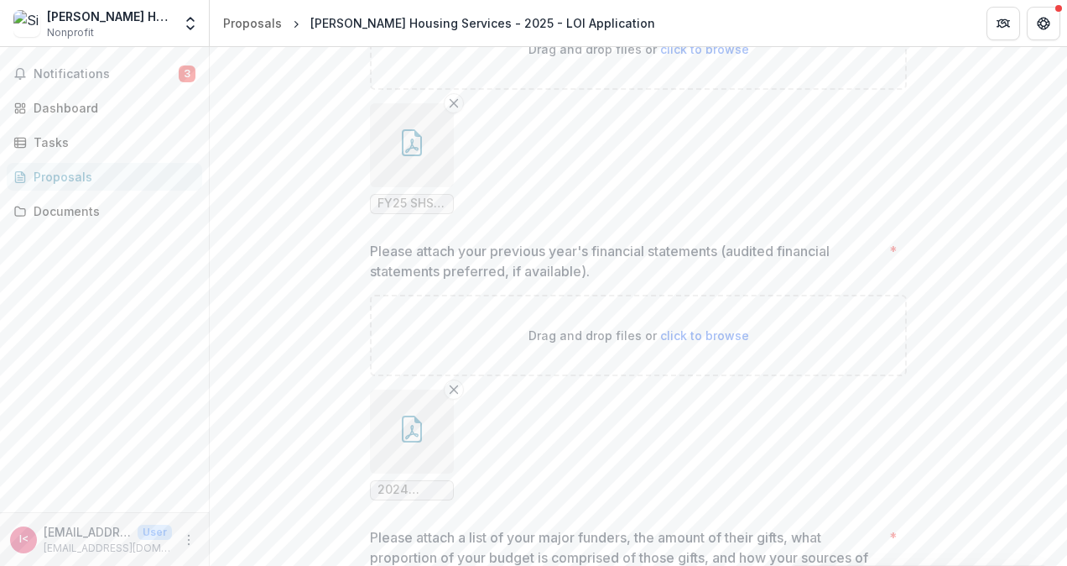
scroll to position [9760, 0]
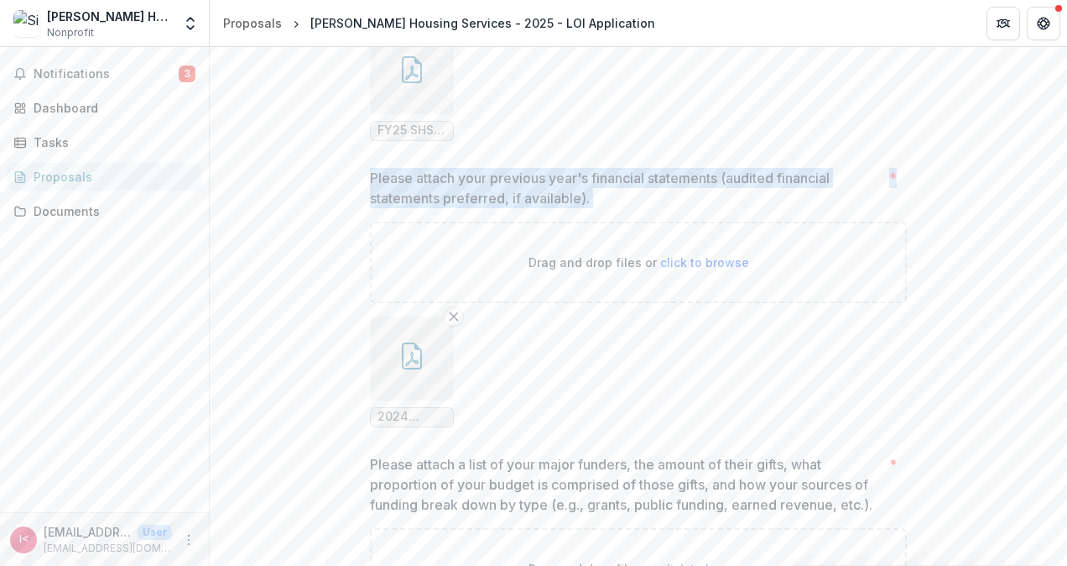
drag, startPoint x: 626, startPoint y: 331, endPoint x: 341, endPoint y: 290, distance: 288.3
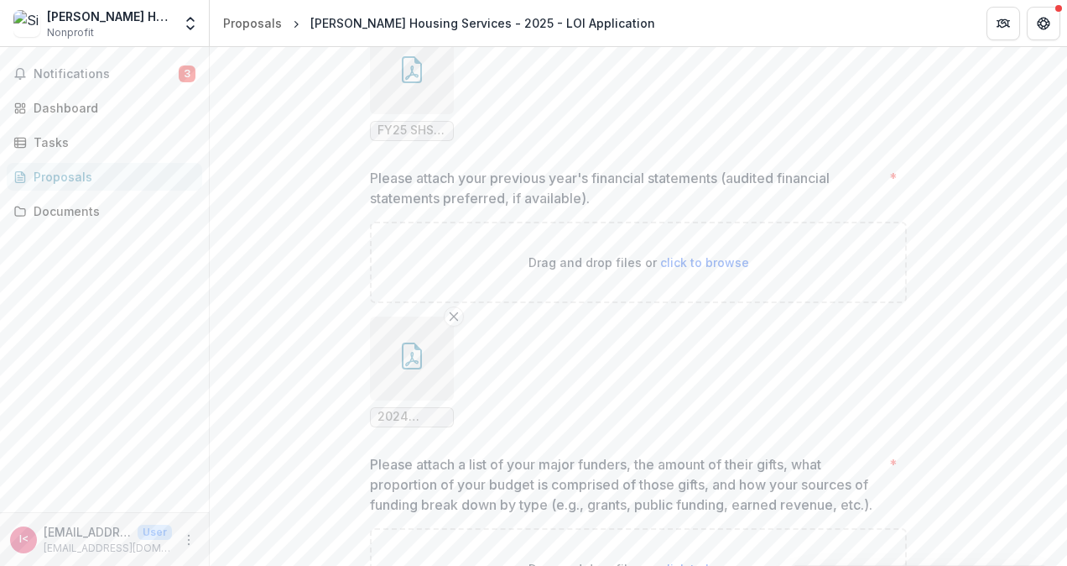
click at [653, 427] on ul "2024 SHS_Audit_FINAL.pdf" at bounding box center [638, 371] width 537 height 111
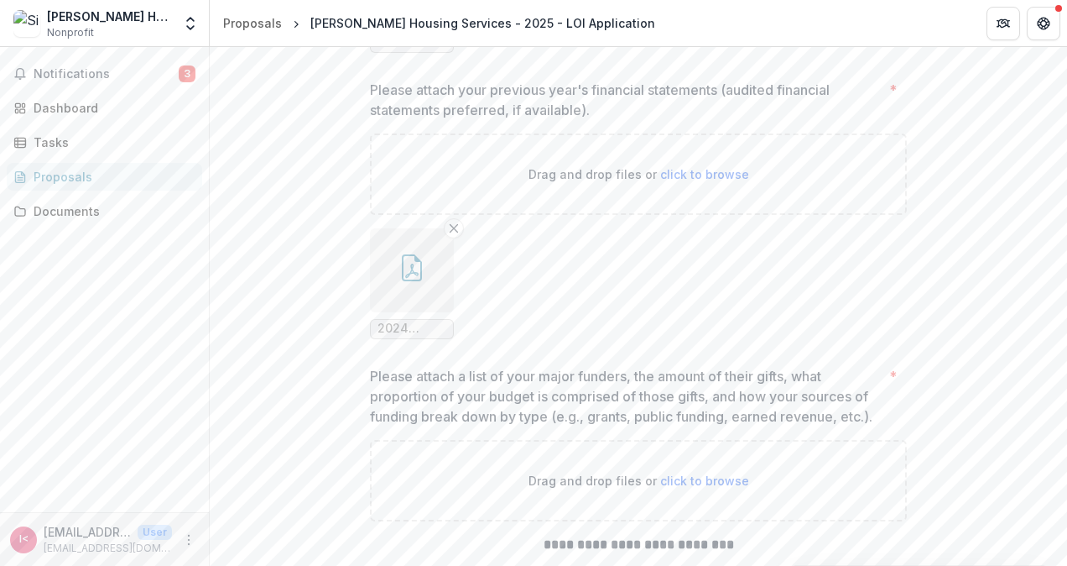
scroll to position [10012, 0]
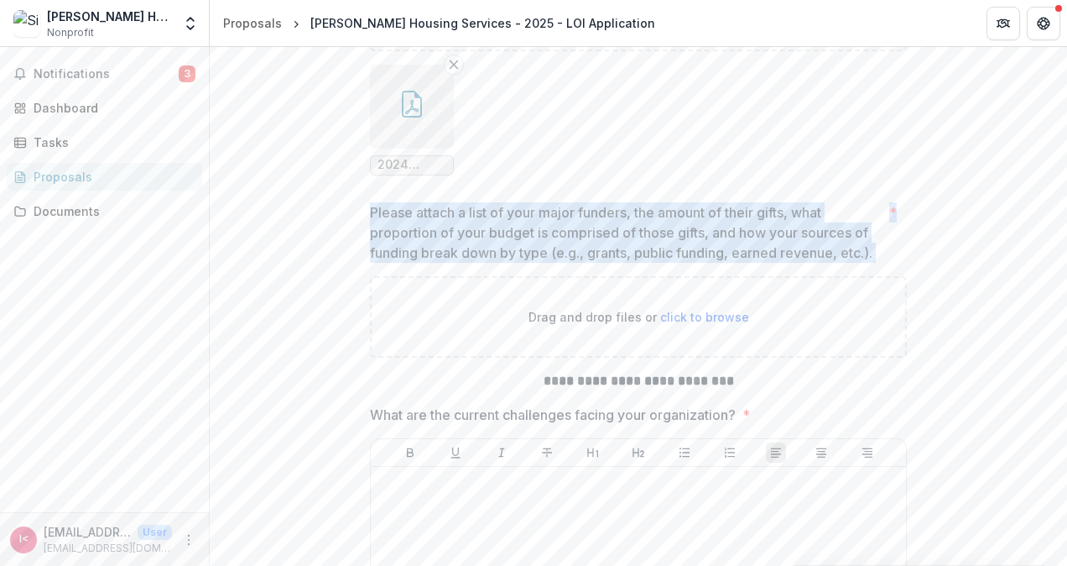
drag, startPoint x: 893, startPoint y: 378, endPoint x: 338, endPoint y: 333, distance: 556.5
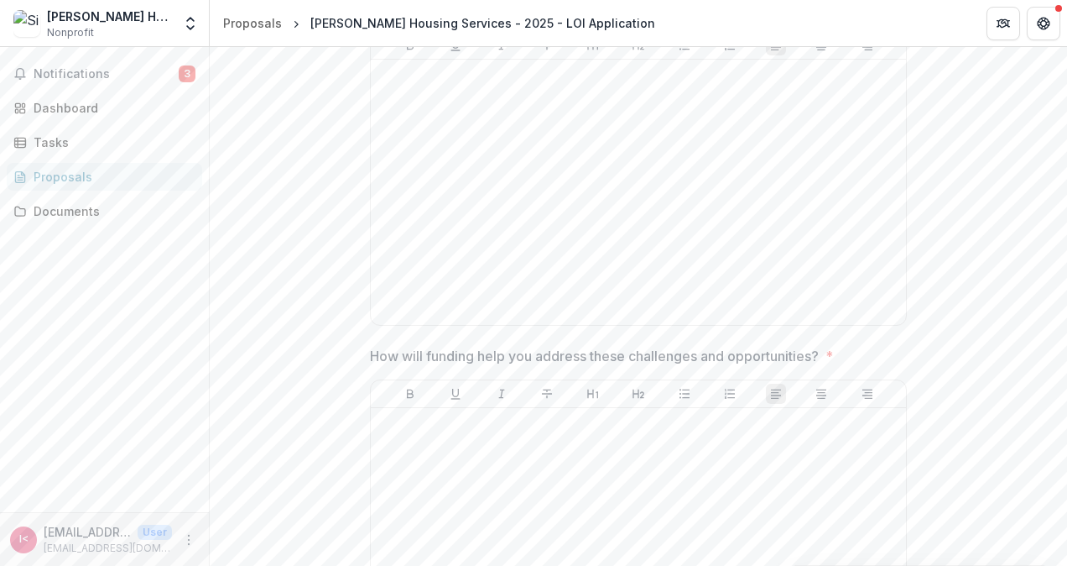
scroll to position [10432, 0]
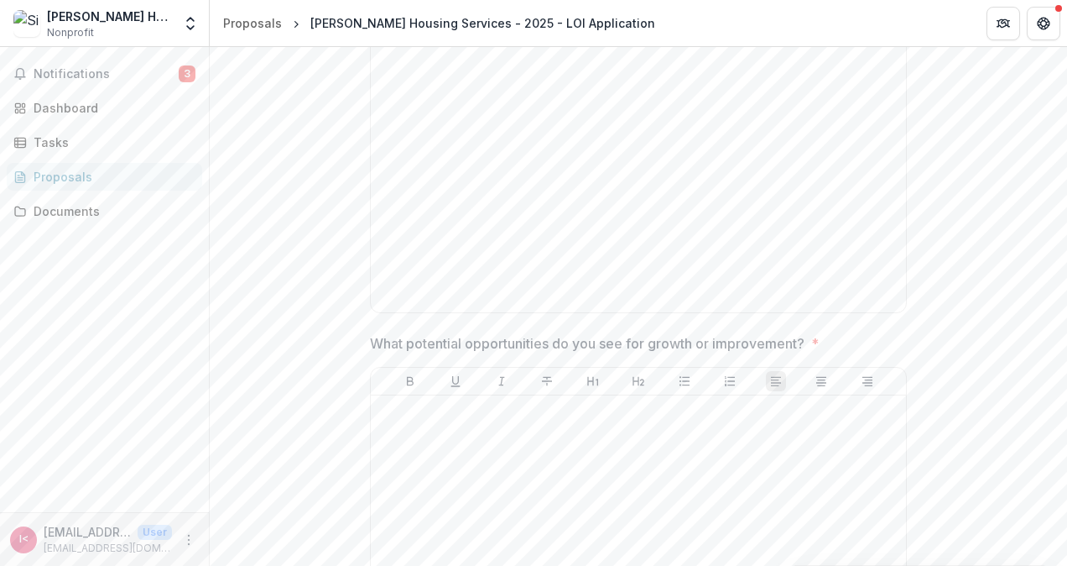
drag, startPoint x: 771, startPoint y: 116, endPoint x: 522, endPoint y: 77, distance: 252.2
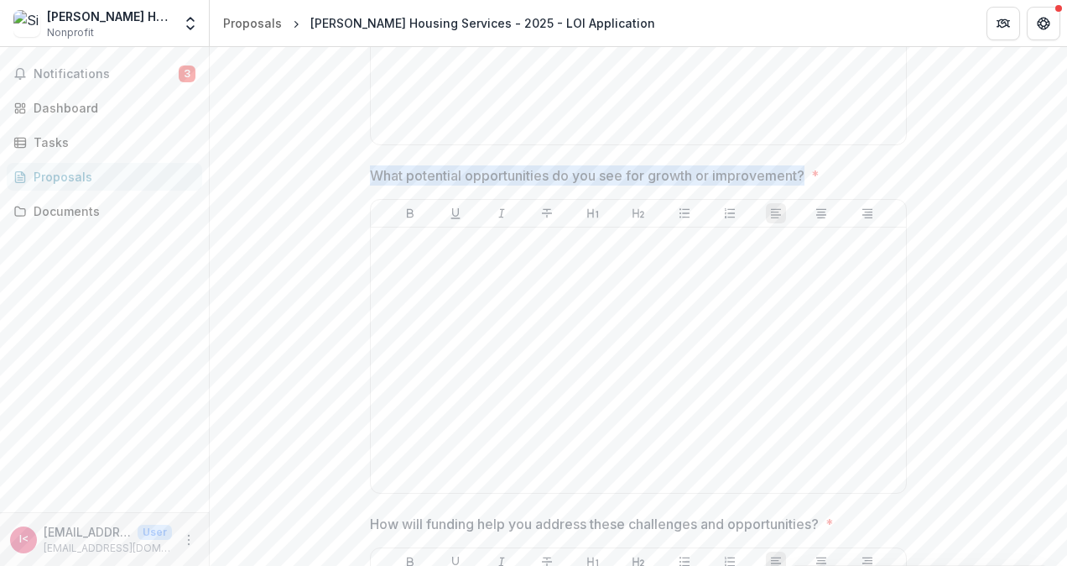
drag, startPoint x: 805, startPoint y: 299, endPoint x: 321, endPoint y: 305, distance: 484.3
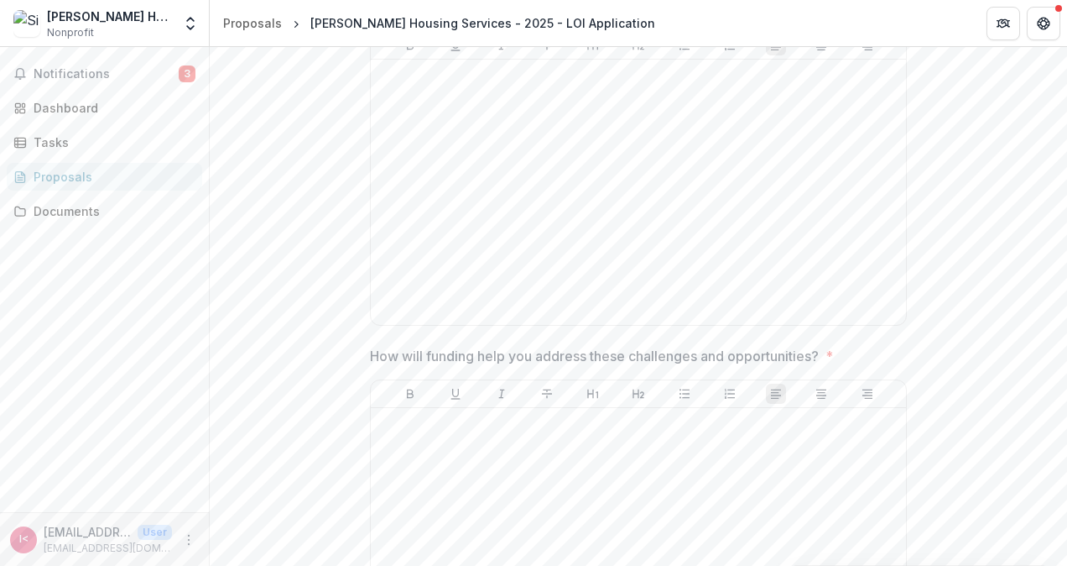
scroll to position [10851, 0]
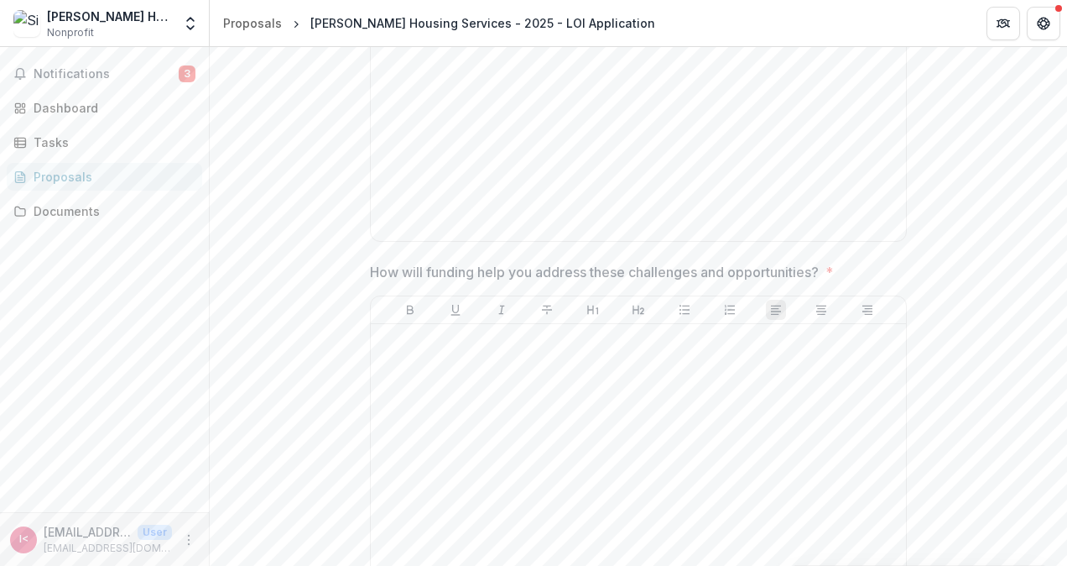
click at [819, 282] on p "How will funding help you address these challenges and opportunities?" at bounding box center [594, 272] width 449 height 20
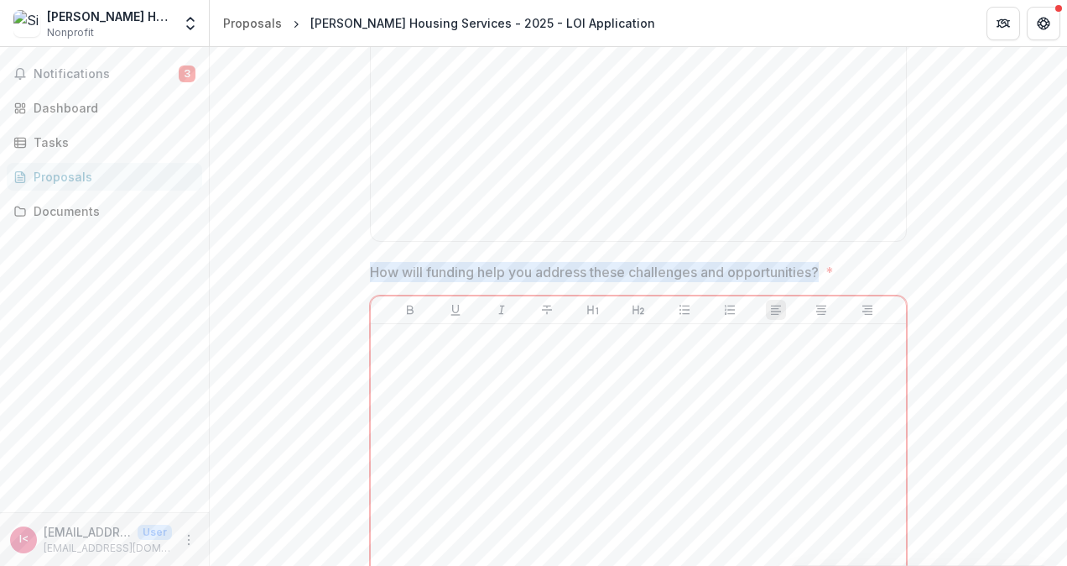
drag, startPoint x: 824, startPoint y: 389, endPoint x: 366, endPoint y: 373, distance: 458.5
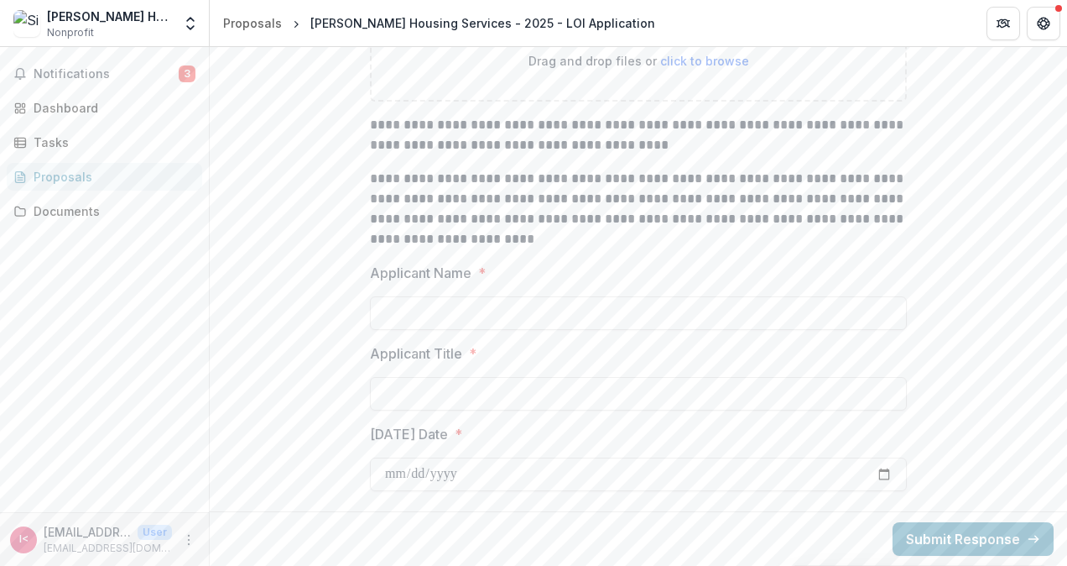
scroll to position [12631, 0]
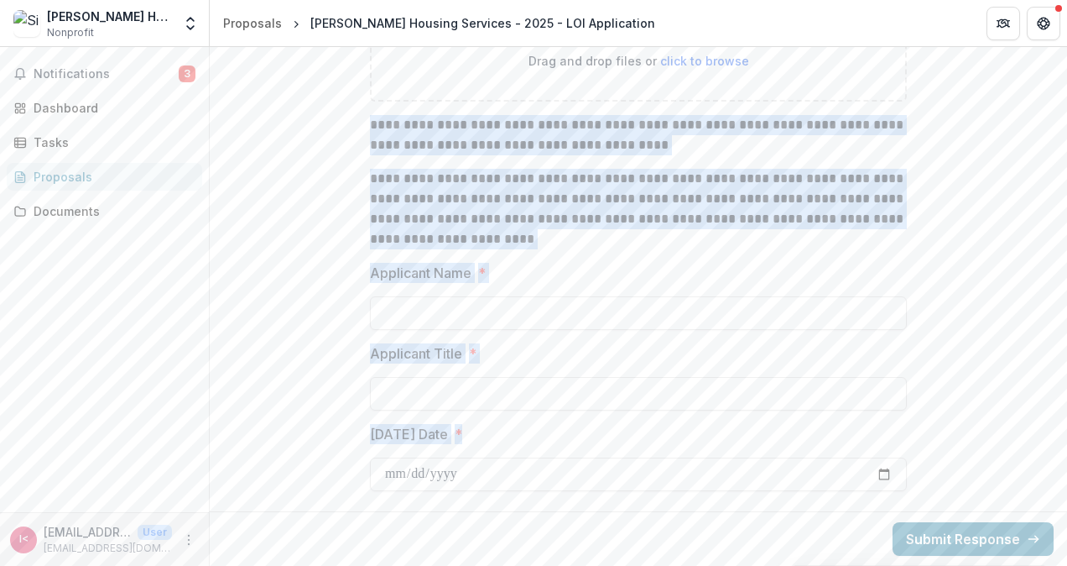
drag, startPoint x: 914, startPoint y: 479, endPoint x: 369, endPoint y: 128, distance: 648.3
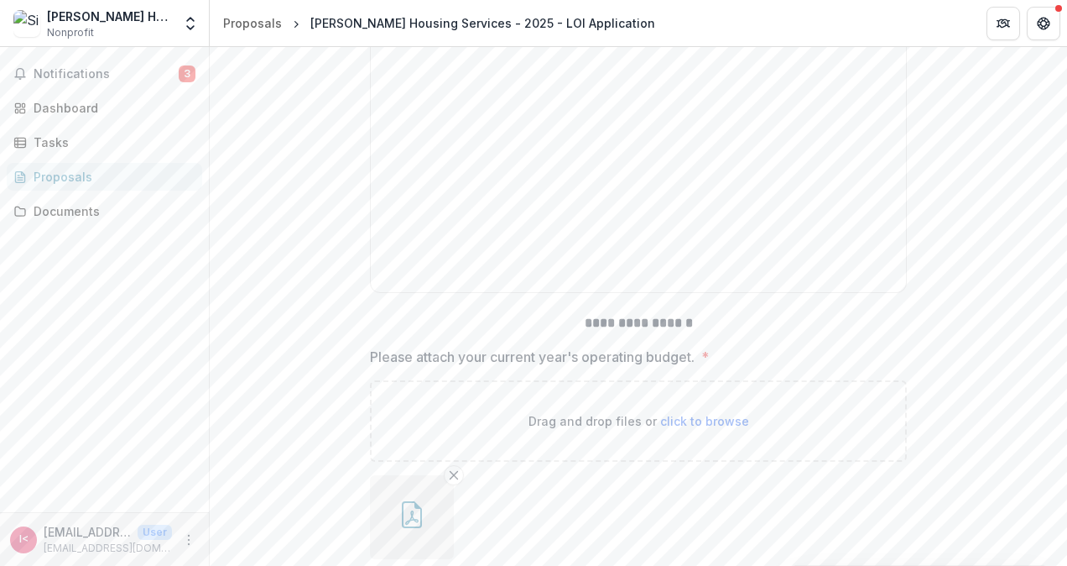
scroll to position [9107, 0]
